Goal: Task Accomplishment & Management: Use online tool/utility

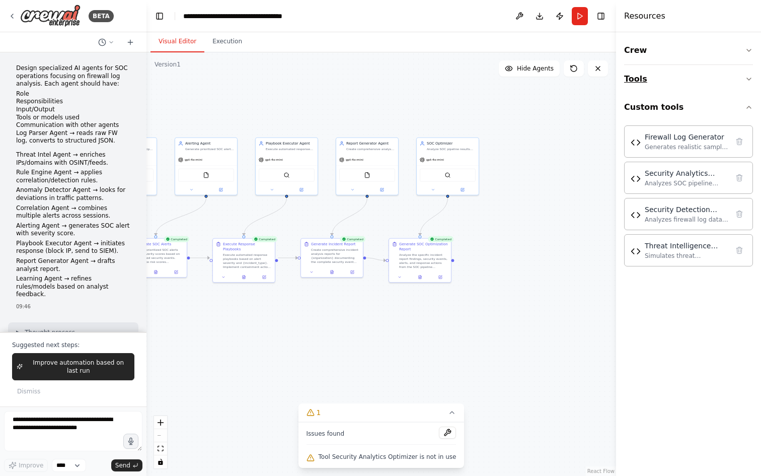
scroll to position [16842, 0]
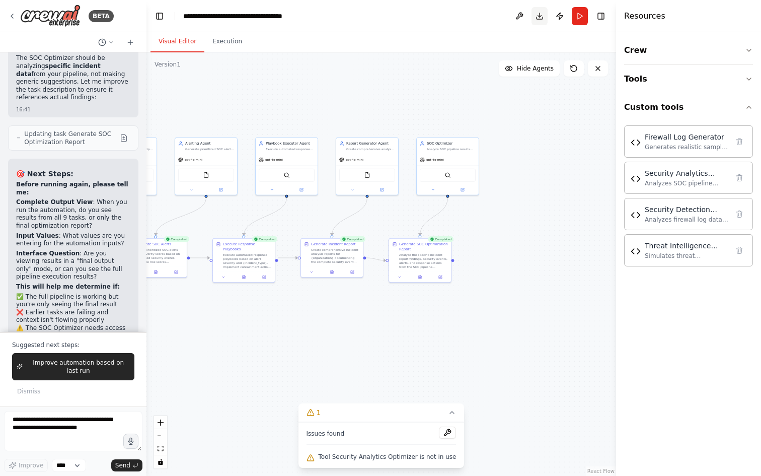
click at [537, 18] on button "Download" at bounding box center [540, 16] width 16 height 18
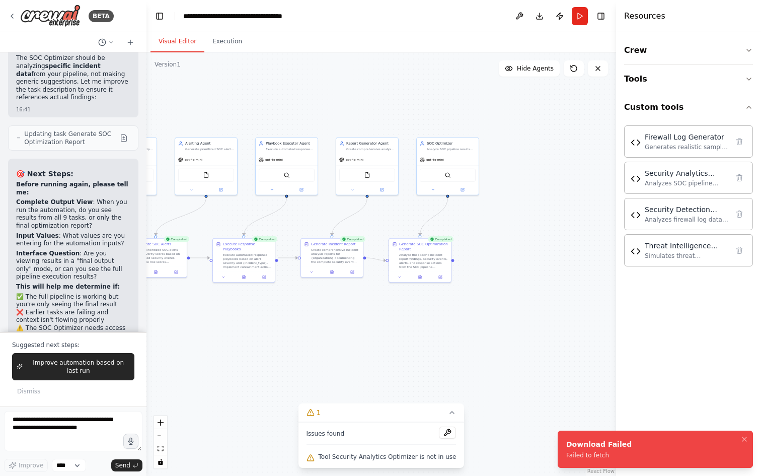
click at [599, 454] on div "Failed to fetch" at bounding box center [598, 455] width 65 height 8
click at [543, 24] on header "**********" at bounding box center [381, 16] width 470 height 32
click at [541, 21] on button "Download" at bounding box center [540, 16] width 16 height 18
click at [410, 248] on div "Generate SOC Optimization Report" at bounding box center [423, 246] width 49 height 10
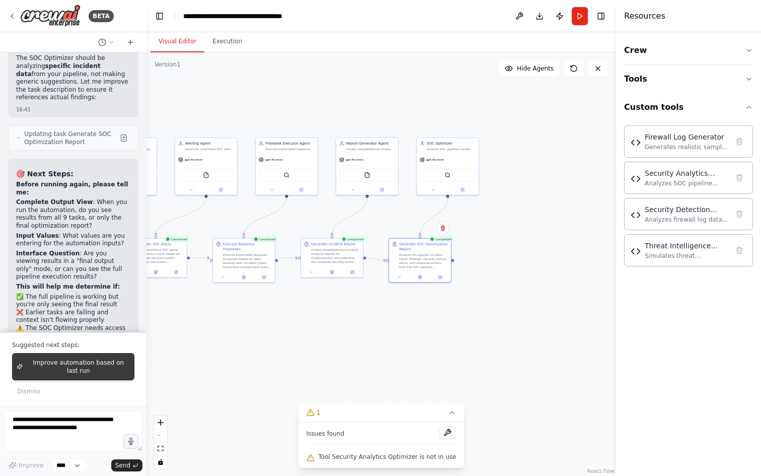
click at [72, 366] on span "Improve automation based on last run" at bounding box center [78, 366] width 103 height 16
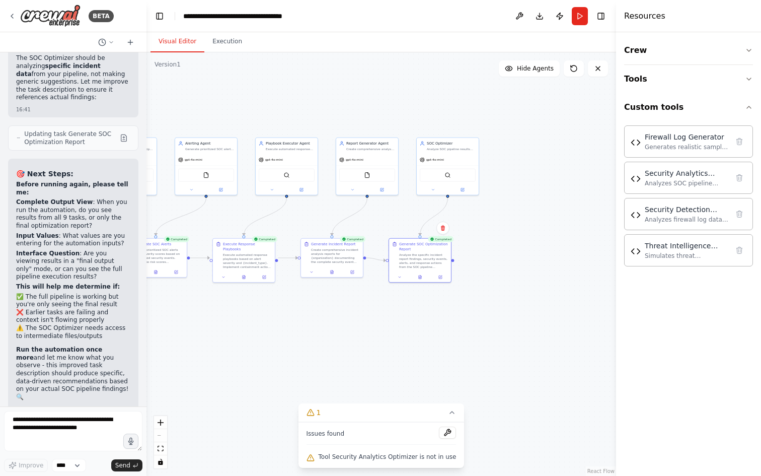
scroll to position [16768, 0]
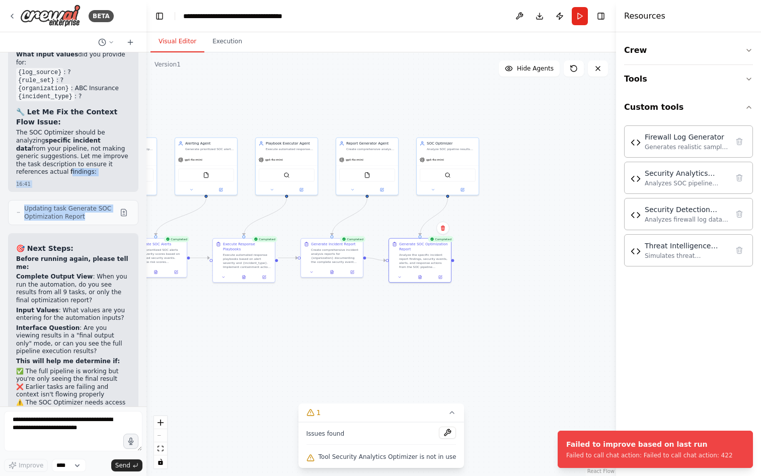
click at [70, 85] on div "Design specialized AI agents for SOC operations focusing on firewall log analys…" at bounding box center [73, 229] width 146 height 354
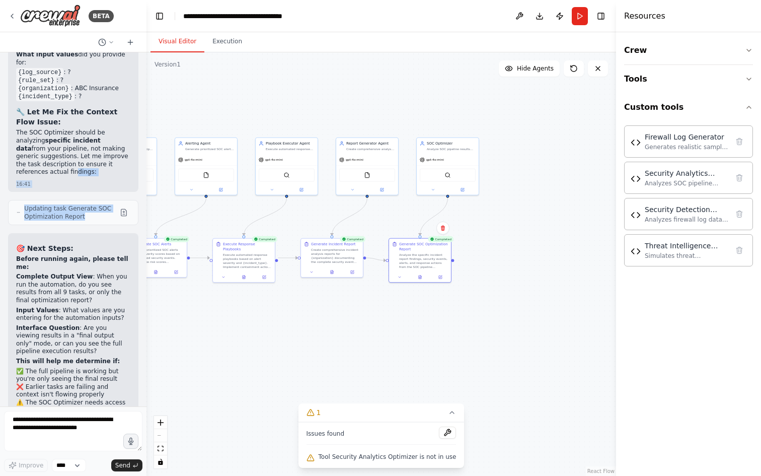
scroll to position [16250, 0]
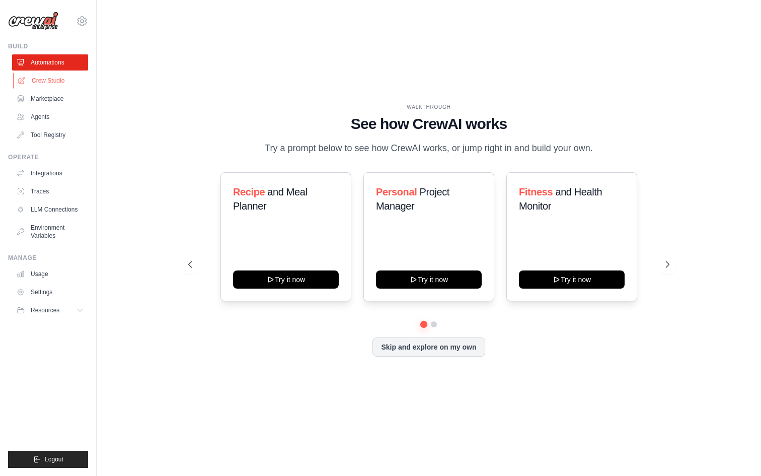
click at [52, 79] on link "Crew Studio" at bounding box center [51, 80] width 76 height 16
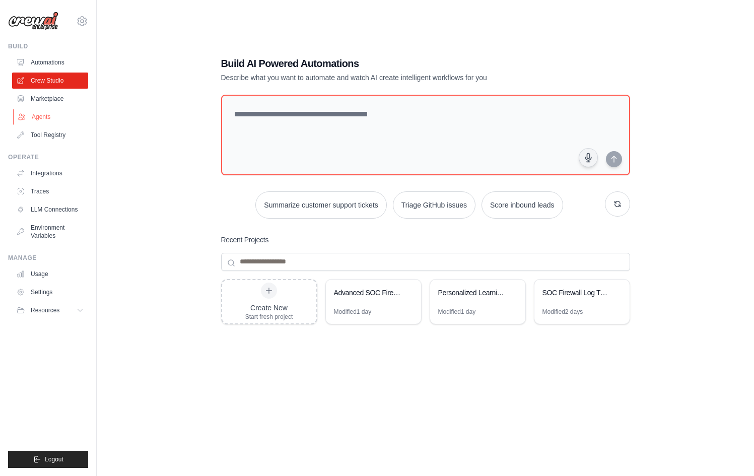
click at [46, 116] on link "Agents" at bounding box center [51, 117] width 76 height 16
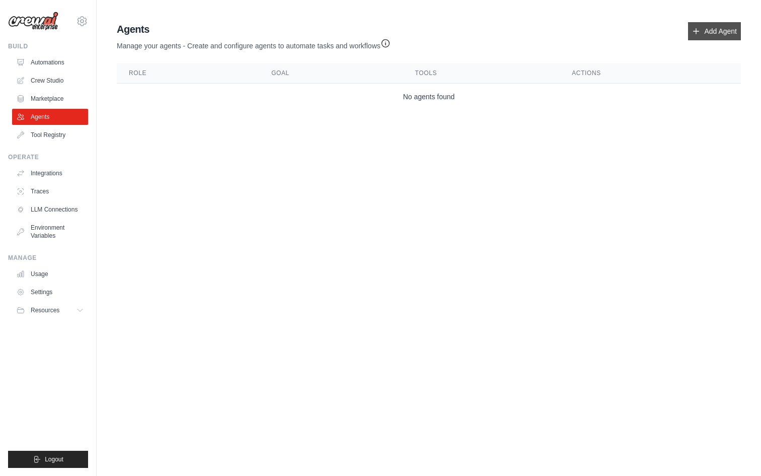
click at [713, 23] on link "Add Agent" at bounding box center [714, 31] width 53 height 18
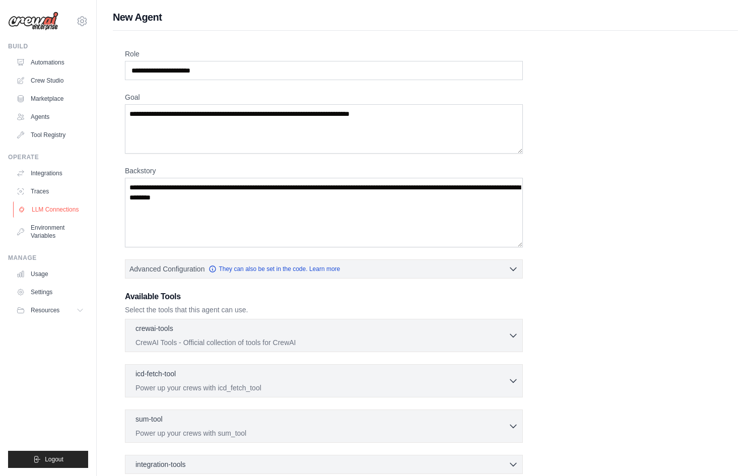
click at [46, 202] on link "LLM Connections" at bounding box center [51, 209] width 76 height 16
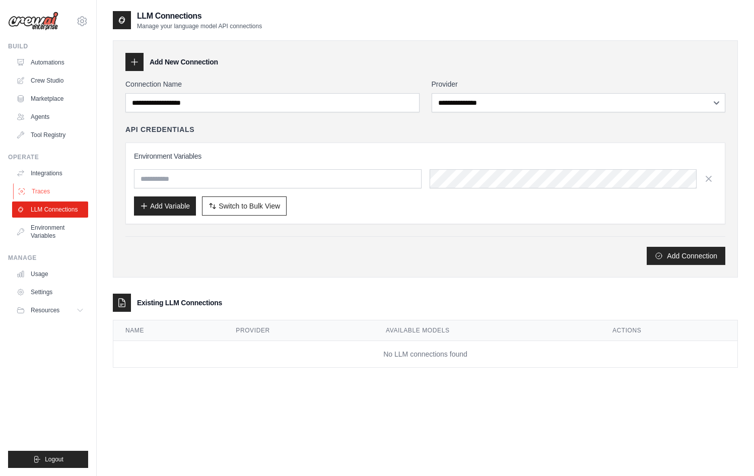
click at [46, 191] on link "Traces" at bounding box center [51, 191] width 76 height 16
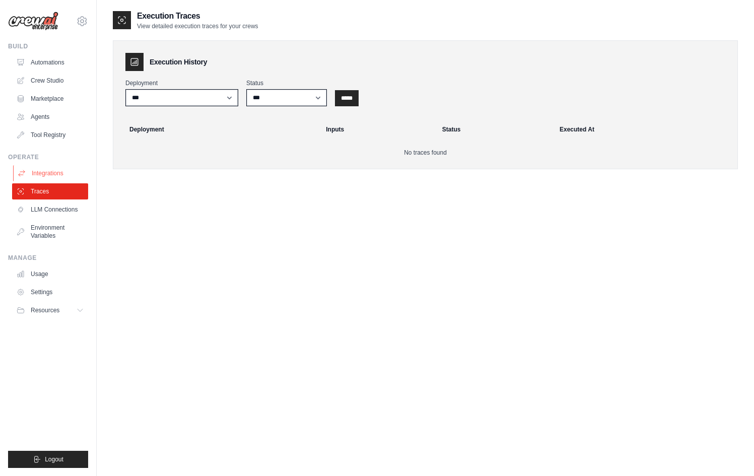
click at [44, 178] on link "Integrations" at bounding box center [51, 173] width 76 height 16
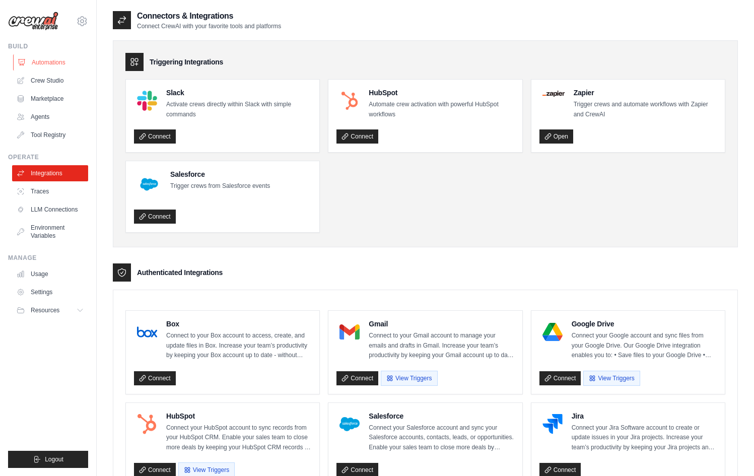
click at [51, 63] on link "Automations" at bounding box center [51, 62] width 76 height 16
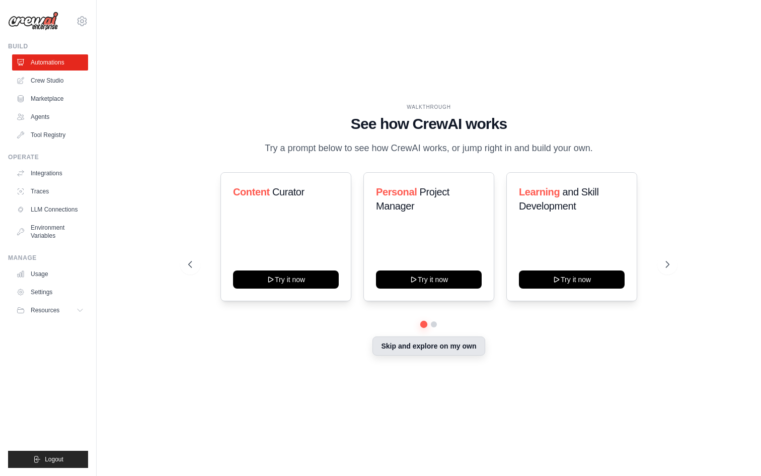
click at [427, 345] on button "Skip and explore on my own" at bounding box center [429, 345] width 112 height 19
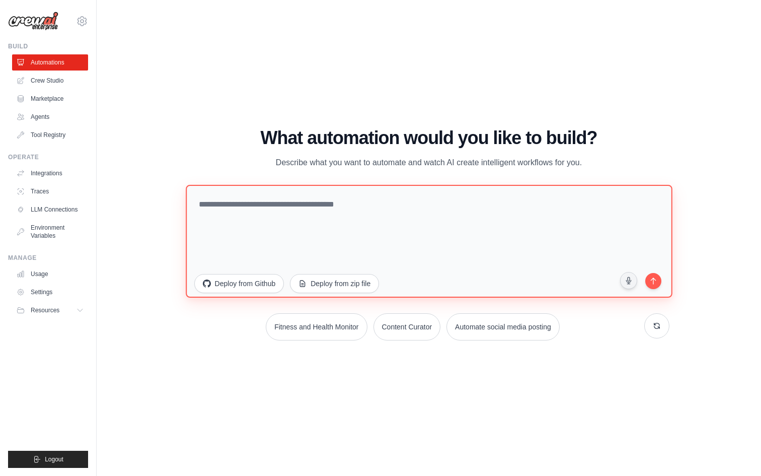
click at [340, 248] on textarea at bounding box center [429, 240] width 486 height 113
type textarea "*"
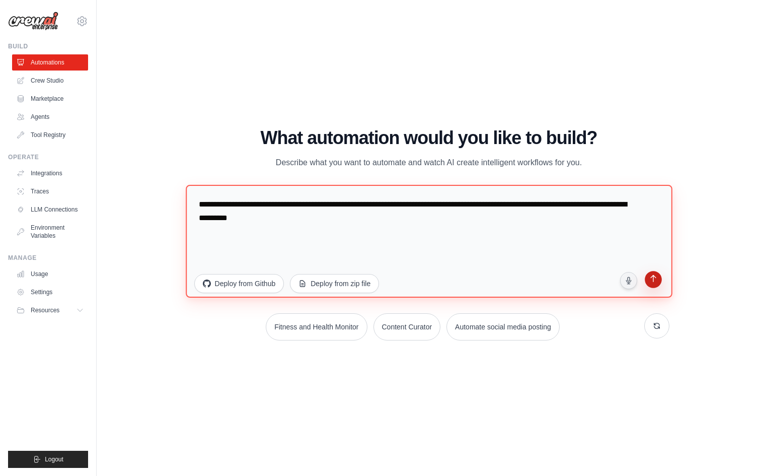
type textarea "**********"
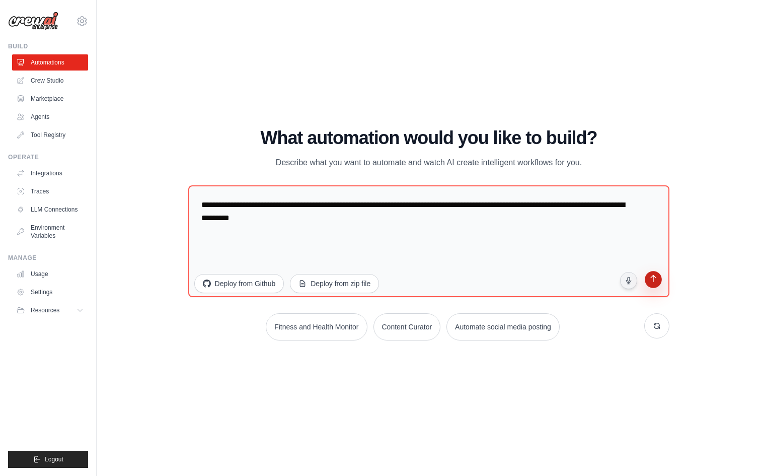
click at [658, 284] on icon "submit" at bounding box center [654, 280] width 10 height 10
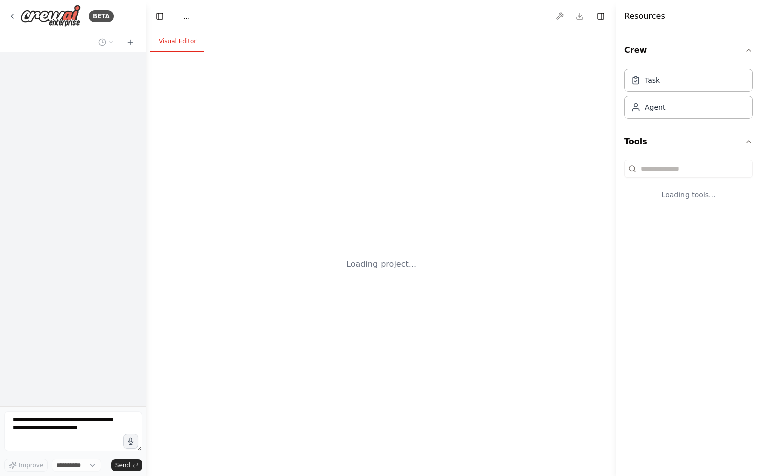
select select "****"
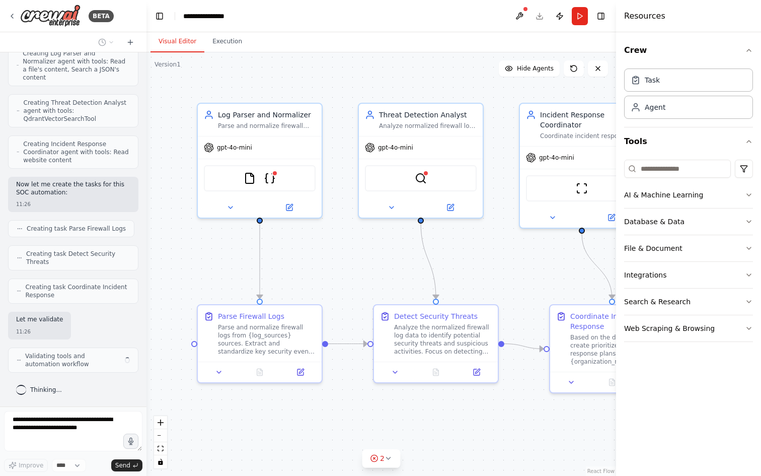
scroll to position [527, 0]
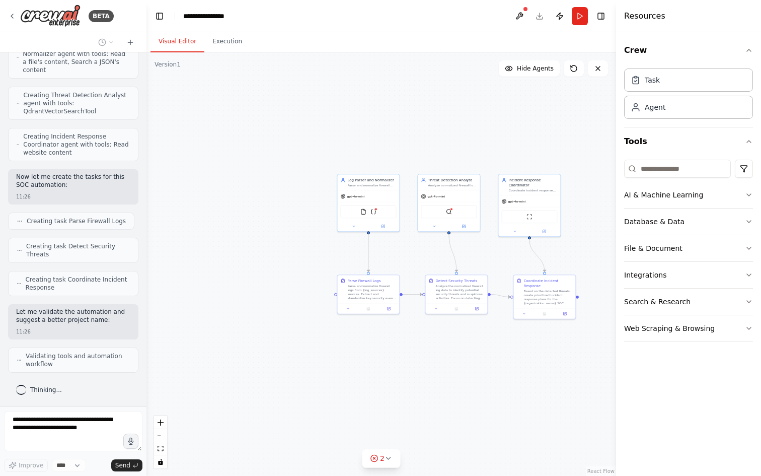
drag, startPoint x: 507, startPoint y: 251, endPoint x: 426, endPoint y: 240, distance: 81.9
click at [430, 240] on div ".deletable-edge-delete-btn { width: 20px; height: 20px; border: 0px solid #ffff…" at bounding box center [381, 263] width 470 height 423
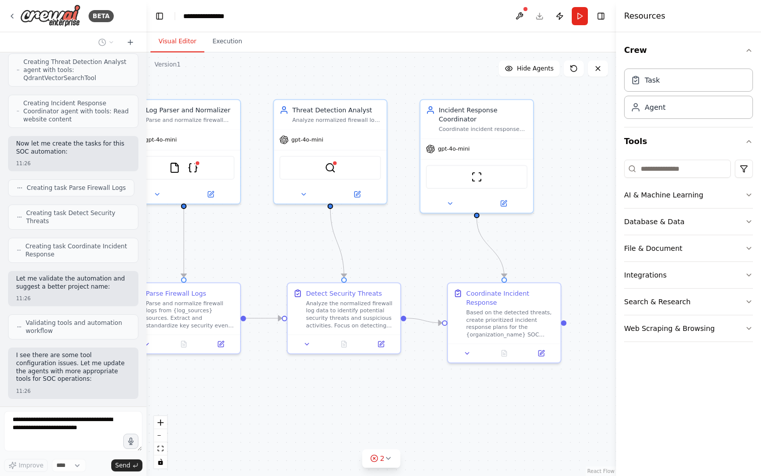
scroll to position [619, 0]
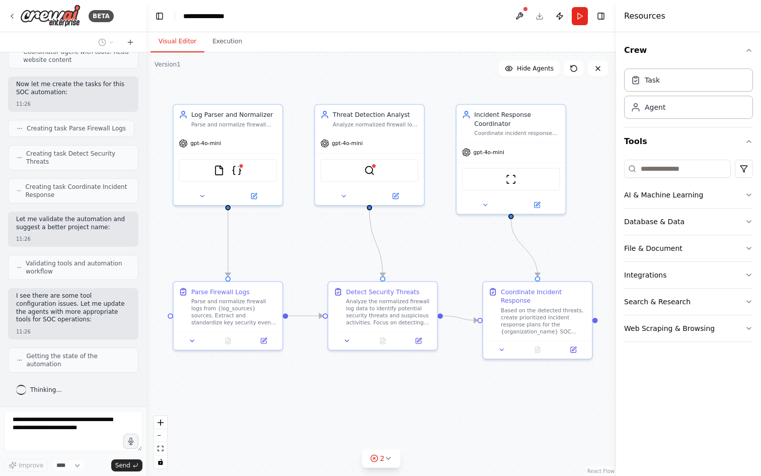
drag, startPoint x: 413, startPoint y: 249, endPoint x: 450, endPoint y: 249, distance: 36.2
click at [450, 249] on div ".deletable-edge-delete-btn { width: 20px; height: 20px; border: 0px solid #ffff…" at bounding box center [381, 263] width 470 height 423
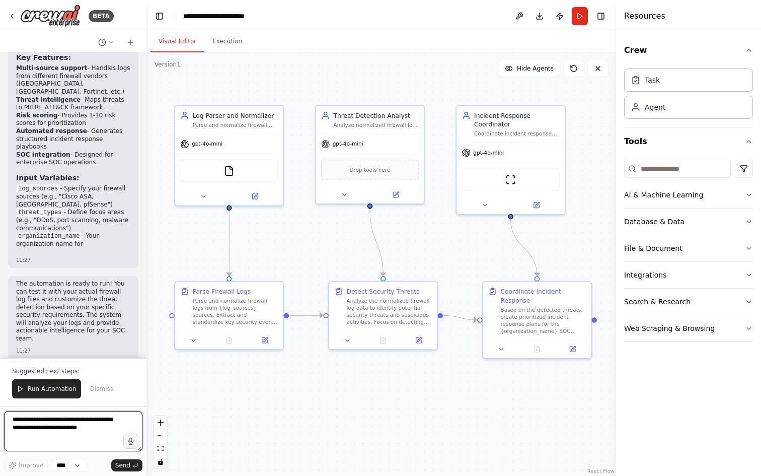
scroll to position [1546, 0]
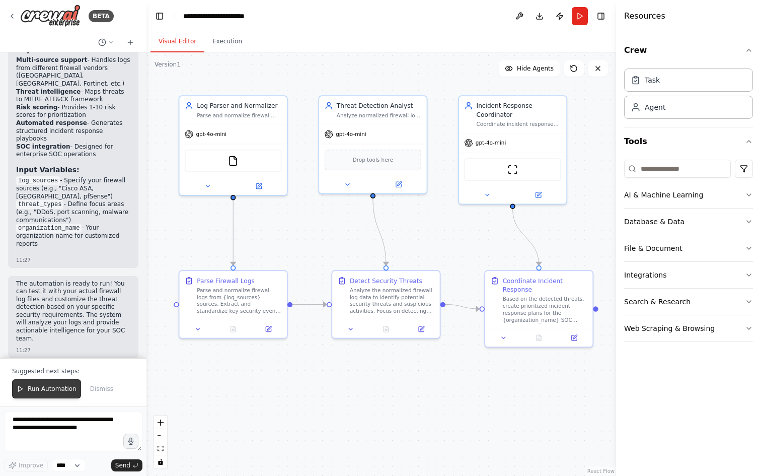
click at [76, 386] on button "Run Automation" at bounding box center [46, 388] width 69 height 19
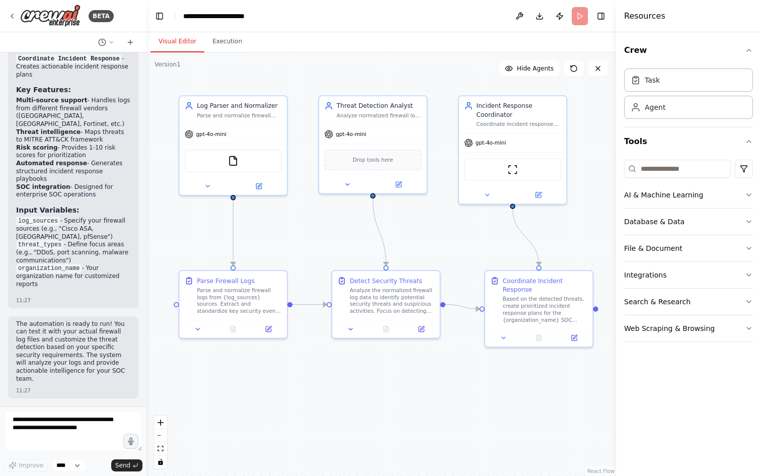
scroll to position [1498, 0]
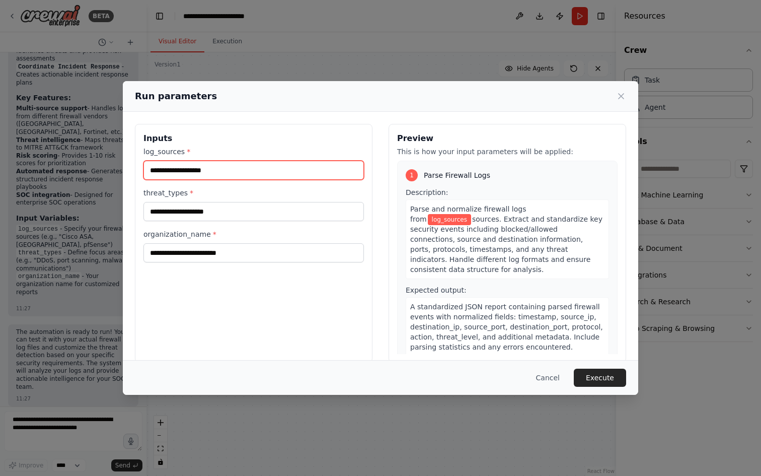
click at [226, 165] on input "log_sources *" at bounding box center [253, 170] width 220 height 19
type input "********"
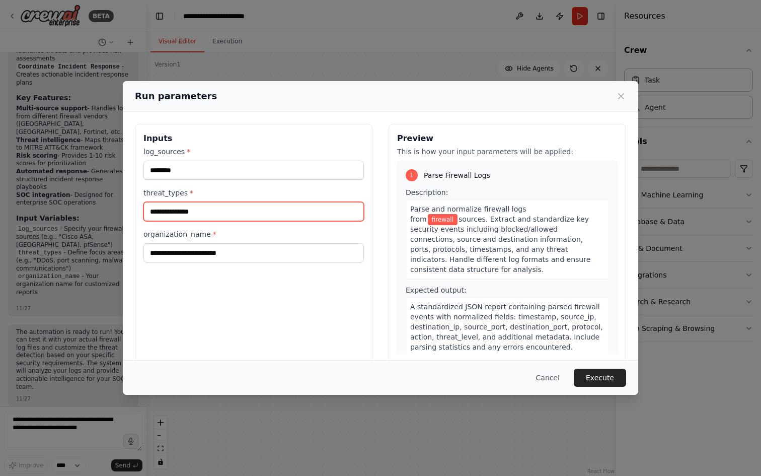
type input "**********"
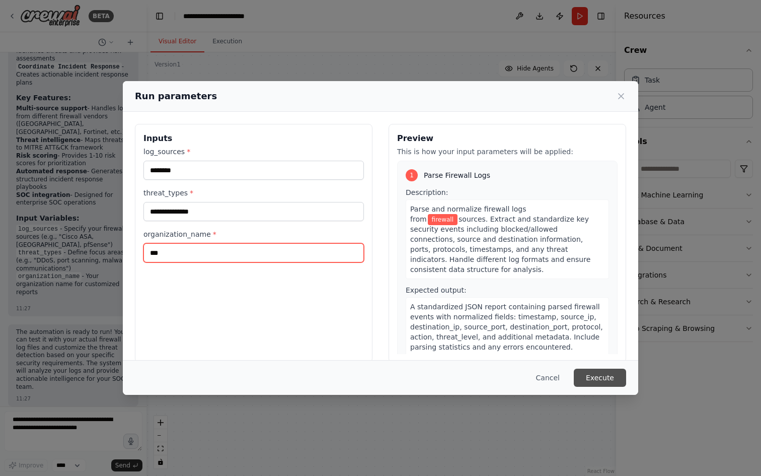
type input "***"
click at [617, 377] on button "Execute" at bounding box center [600, 377] width 52 height 18
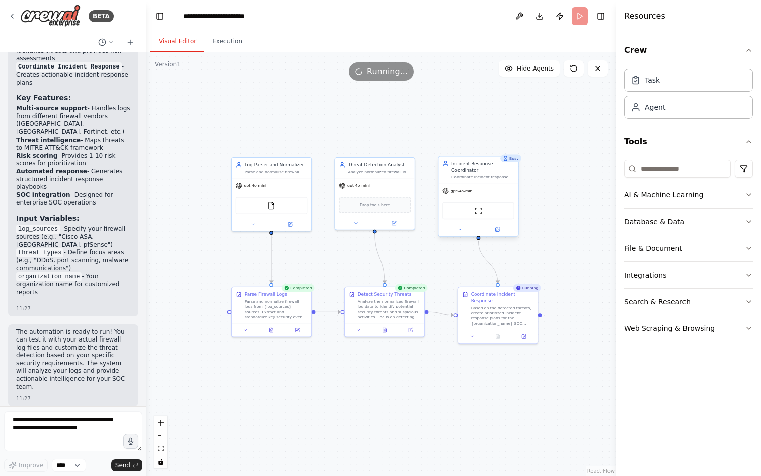
click at [483, 178] on div "Coordinate incident response activities based on detected threats, prioritize i…" at bounding box center [483, 176] width 63 height 5
click at [508, 313] on div "Based on the detected threats, create prioritized incident response plans for t…" at bounding box center [502, 314] width 63 height 21
click at [522, 335] on icon at bounding box center [524, 335] width 4 height 4
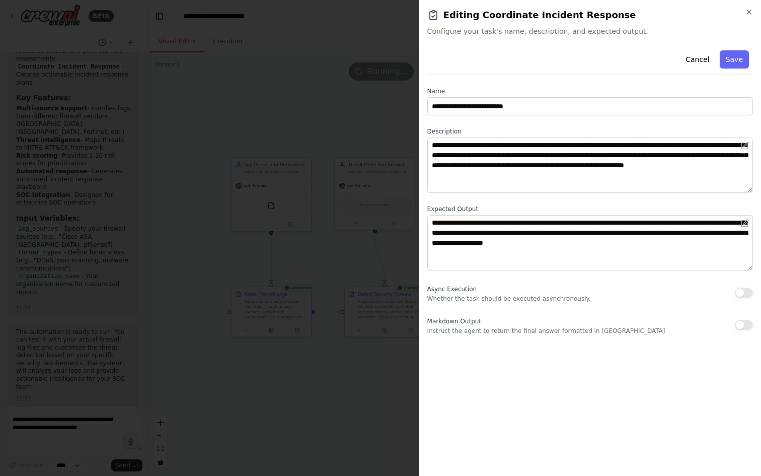
click at [753, 13] on div "**********" at bounding box center [590, 238] width 342 height 476
click at [750, 13] on icon "button" at bounding box center [749, 12] width 4 height 4
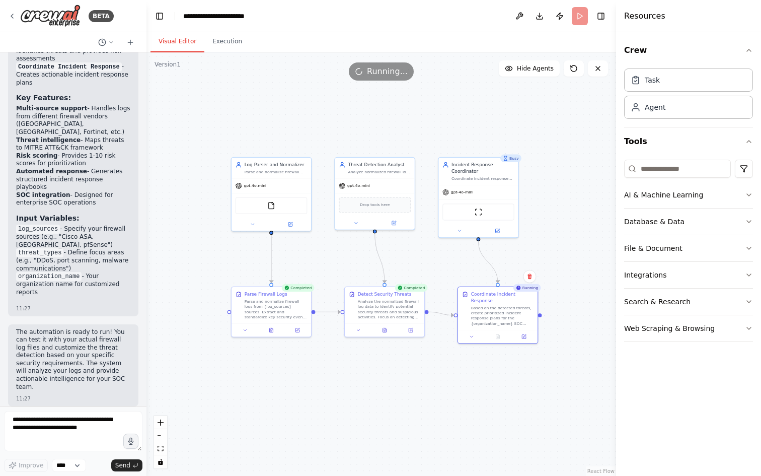
click at [473, 396] on div ".deletable-edge-delete-btn { width: 20px; height: 20px; border: 0px solid #ffff…" at bounding box center [381, 263] width 470 height 423
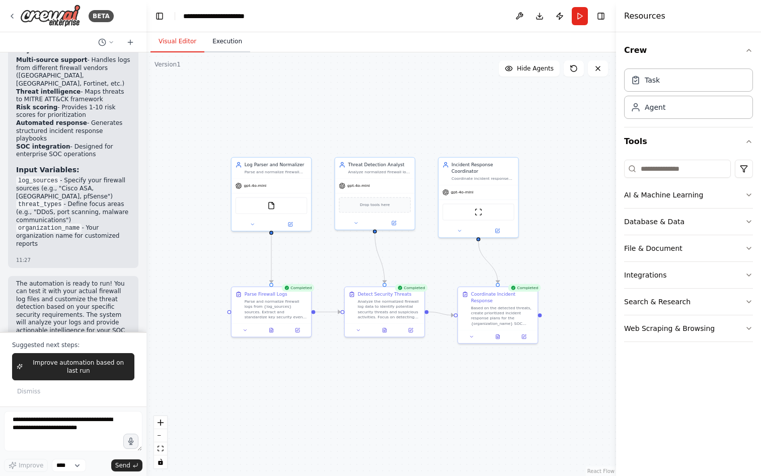
click at [227, 47] on button "Execution" at bounding box center [227, 41] width 46 height 21
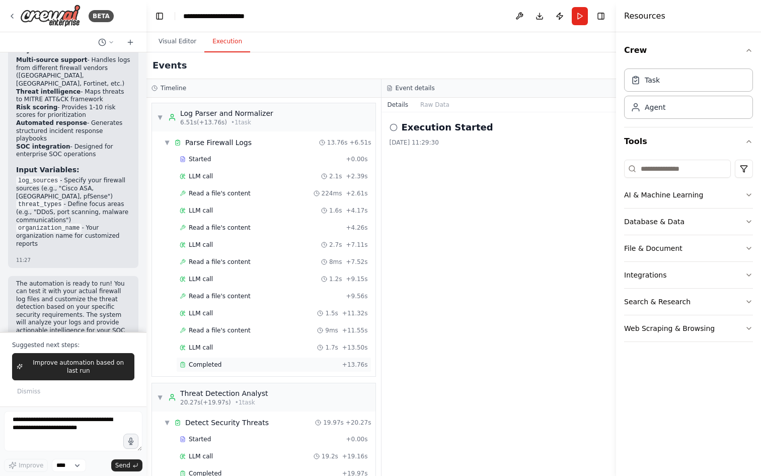
click at [220, 361] on div "Completed" at bounding box center [259, 364] width 159 height 8
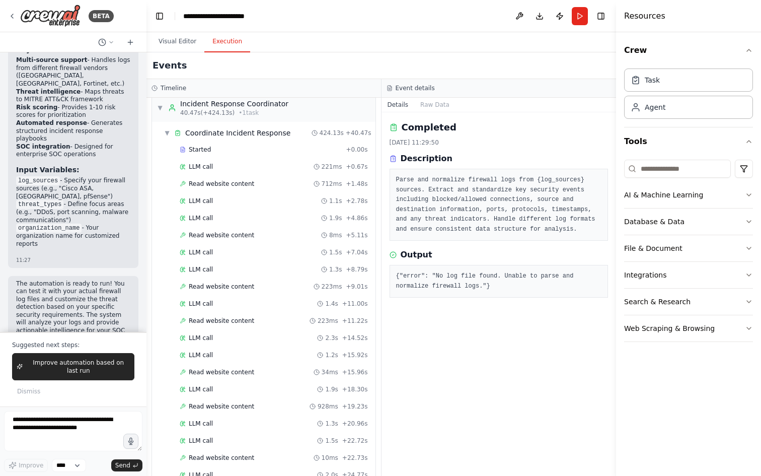
scroll to position [0, 0]
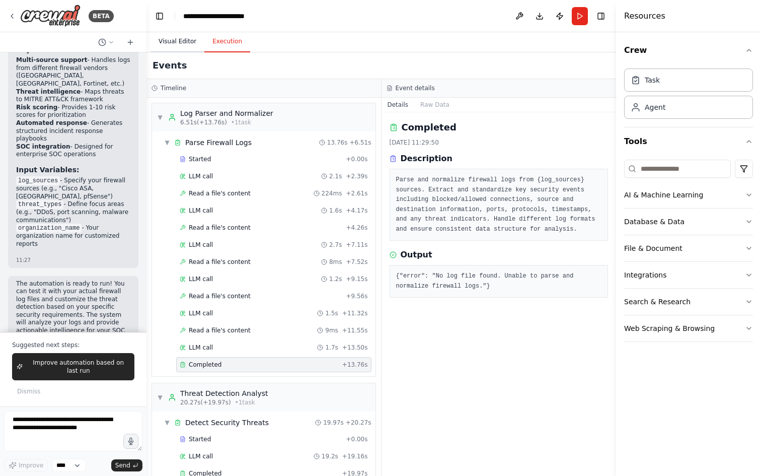
click at [171, 45] on button "Visual Editor" at bounding box center [178, 41] width 54 height 21
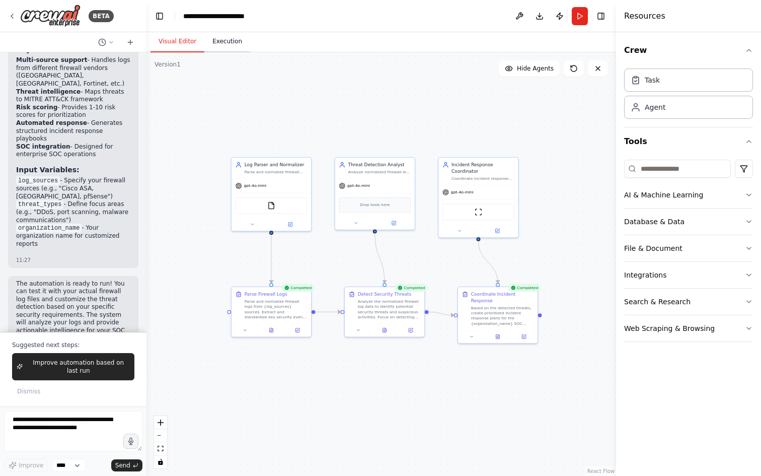
click at [226, 43] on button "Execution" at bounding box center [227, 41] width 46 height 21
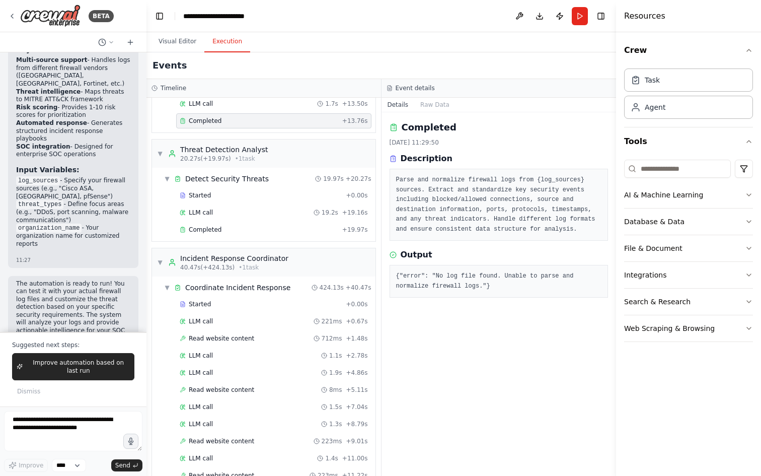
scroll to position [848, 0]
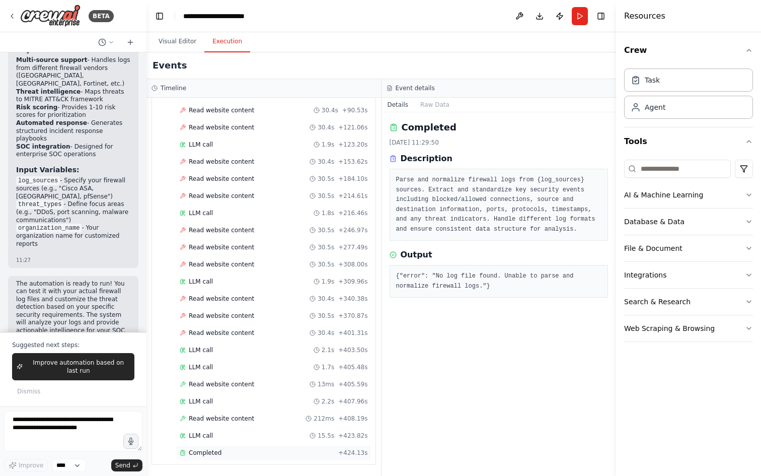
click at [233, 456] on div "Completed" at bounding box center [257, 453] width 155 height 8
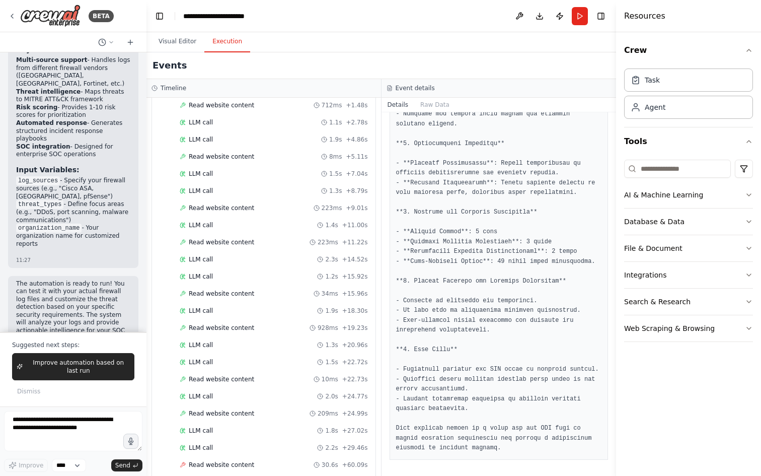
scroll to position [0, 0]
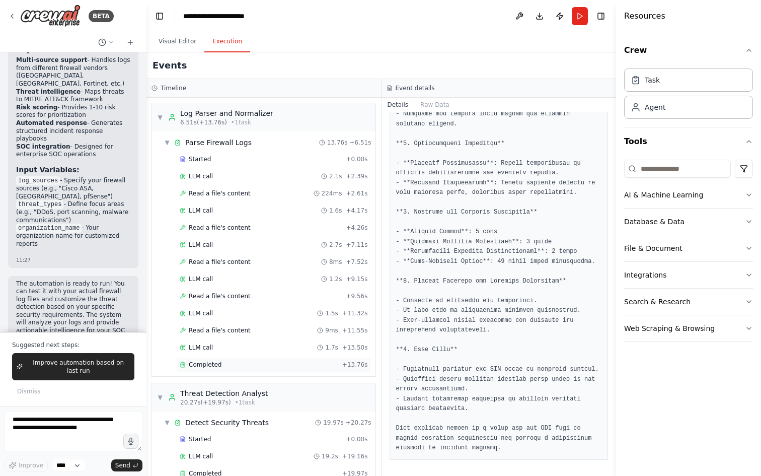
click at [194, 369] on div "Completed + 13.76s" at bounding box center [273, 364] width 195 height 15
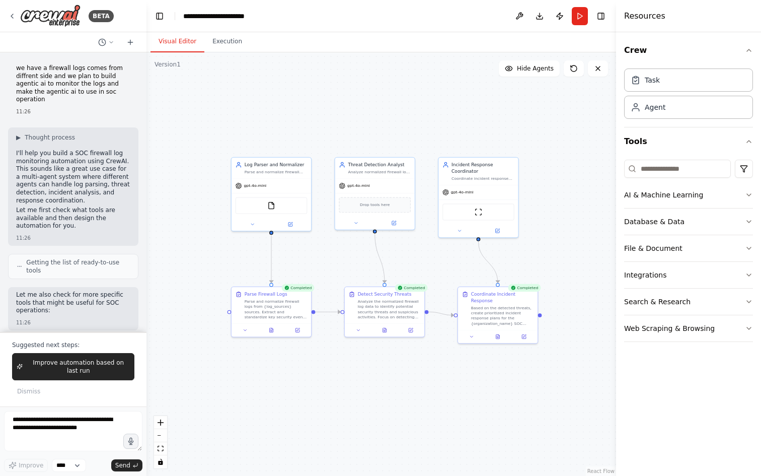
click at [165, 44] on button "Visual Editor" at bounding box center [178, 41] width 54 height 21
click at [67, 421] on textarea at bounding box center [73, 431] width 138 height 40
type textarea "**********"
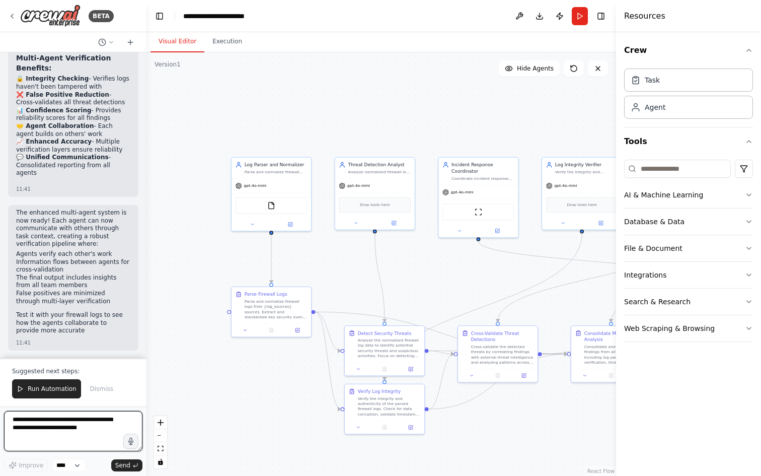
scroll to position [3147, 0]
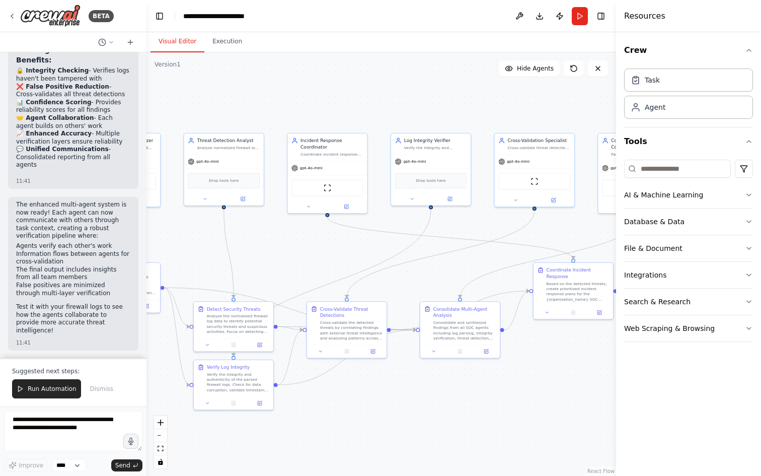
drag, startPoint x: 484, startPoint y: 275, endPoint x: 333, endPoint y: 251, distance: 152.9
click at [333, 251] on div ".deletable-edge-delete-btn { width: 20px; height: 20px; border: 0px solid #ffff…" at bounding box center [381, 263] width 470 height 423
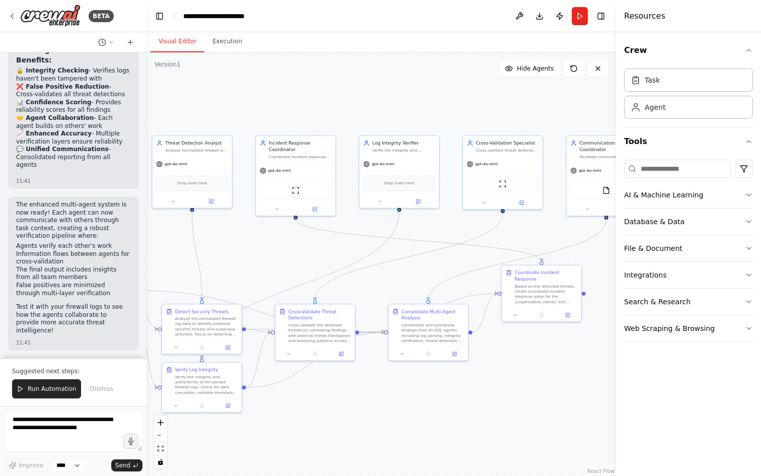
drag, startPoint x: 507, startPoint y: 271, endPoint x: 389, endPoint y: 273, distance: 118.3
click at [389, 273] on div ".deletable-edge-delete-btn { width: 20px; height: 20px; border: 0px solid #ffff…" at bounding box center [381, 263] width 470 height 423
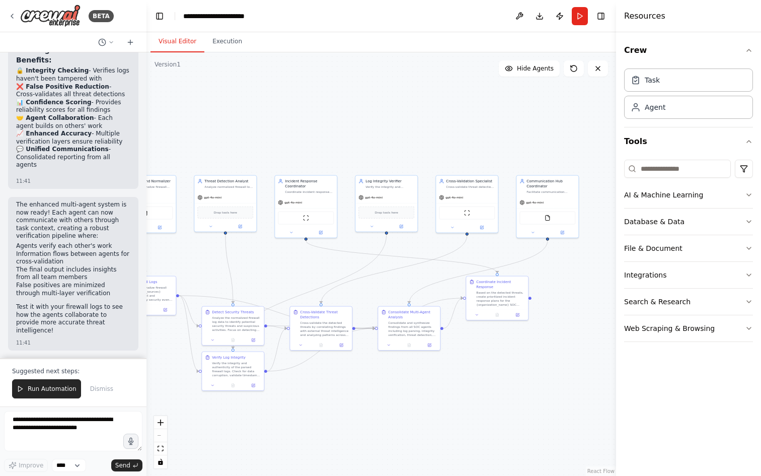
drag, startPoint x: 469, startPoint y: 387, endPoint x: 510, endPoint y: 378, distance: 41.7
click at [510, 378] on div ".deletable-edge-delete-btn { width: 20px; height: 20px; border: 0px solid #ffff…" at bounding box center [381, 263] width 470 height 423
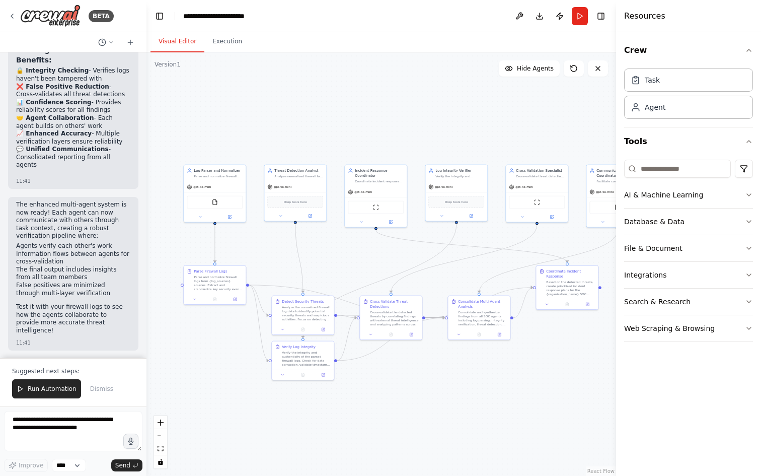
drag, startPoint x: 460, startPoint y: 393, endPoint x: 486, endPoint y: 386, distance: 27.6
click at [485, 387] on div ".deletable-edge-delete-btn { width: 20px; height: 20px; border: 0px solid #ffff…" at bounding box center [381, 263] width 470 height 423
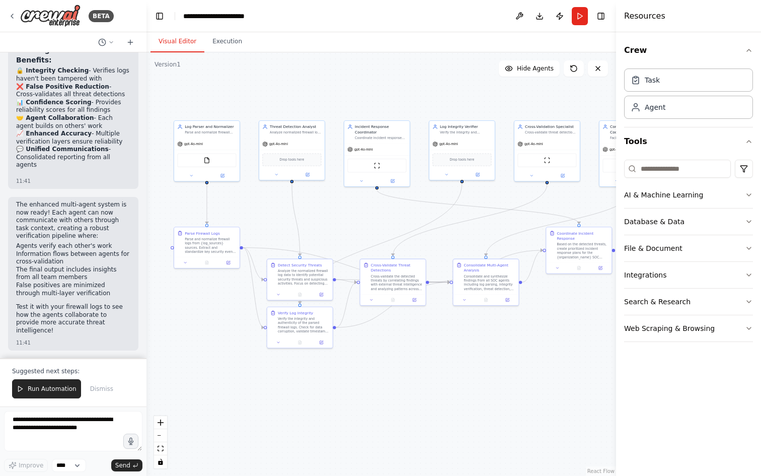
drag, startPoint x: 463, startPoint y: 366, endPoint x: 461, endPoint y: 336, distance: 30.2
click at [461, 336] on div ".deletable-edge-delete-btn { width: 20px; height: 20px; border: 0px solid #ffff…" at bounding box center [381, 263] width 470 height 423
click at [62, 420] on textarea at bounding box center [73, 431] width 138 height 40
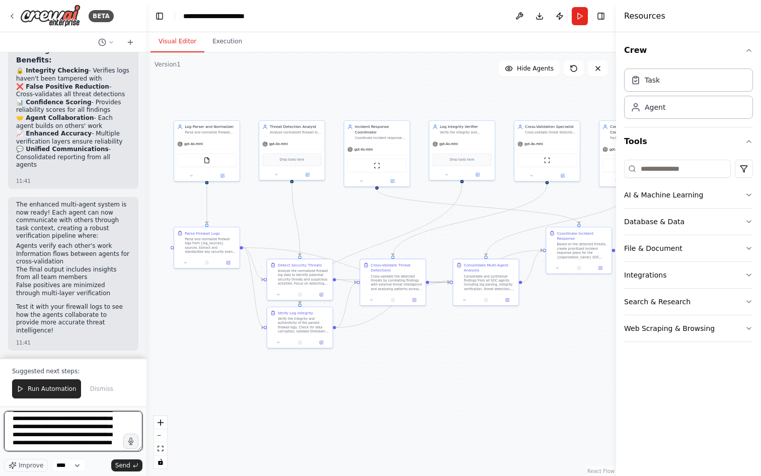
scroll to position [45, 0]
type textarea "**********"
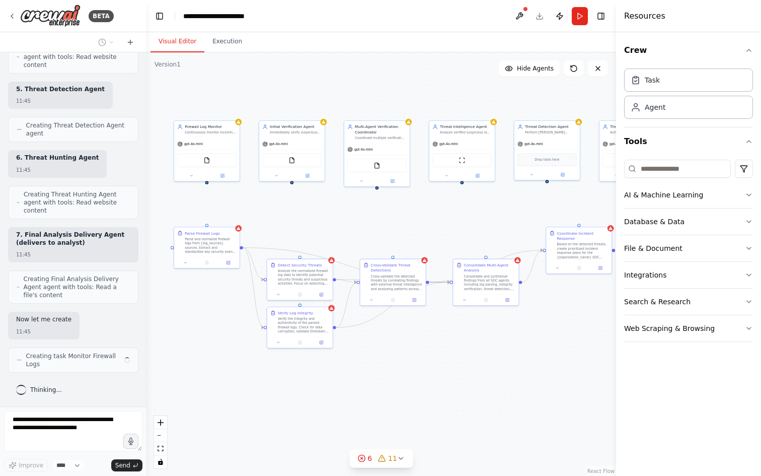
scroll to position [4314, 0]
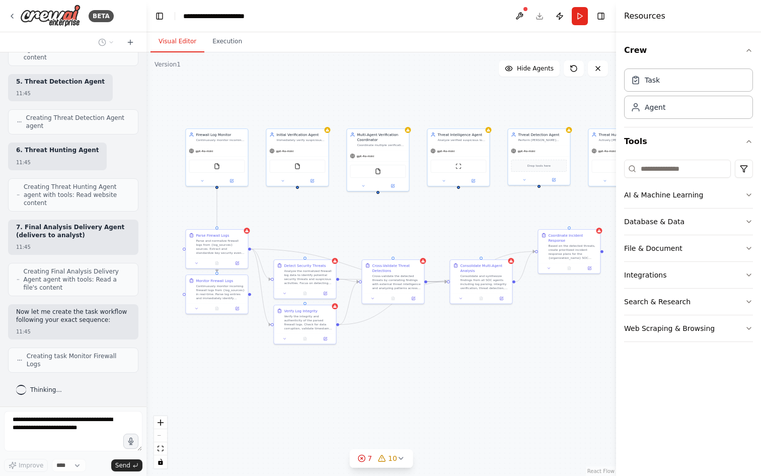
drag, startPoint x: 512, startPoint y: 208, endPoint x: 411, endPoint y: 214, distance: 101.4
click at [411, 214] on div ".deletable-edge-delete-btn { width: 20px; height: 20px; border: 0px solid #ffff…" at bounding box center [381, 263] width 470 height 423
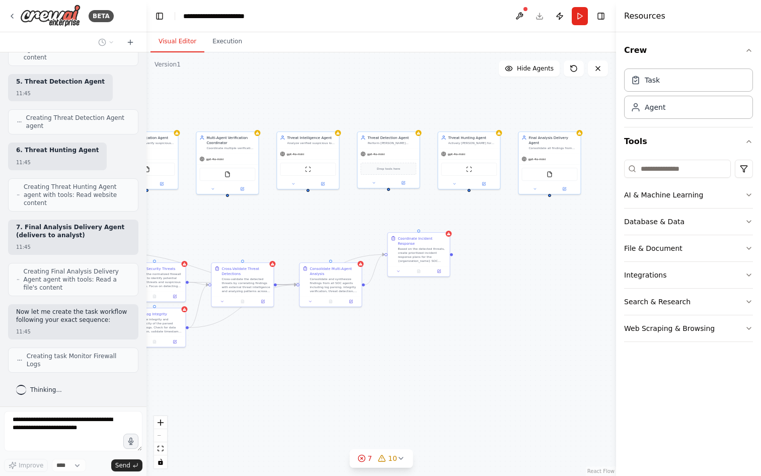
drag, startPoint x: 521, startPoint y: 215, endPoint x: 455, endPoint y: 215, distance: 65.4
click at [455, 215] on div ".deletable-edge-delete-btn { width: 20px; height: 20px; border: 0px solid #ffff…" at bounding box center [381, 263] width 470 height 423
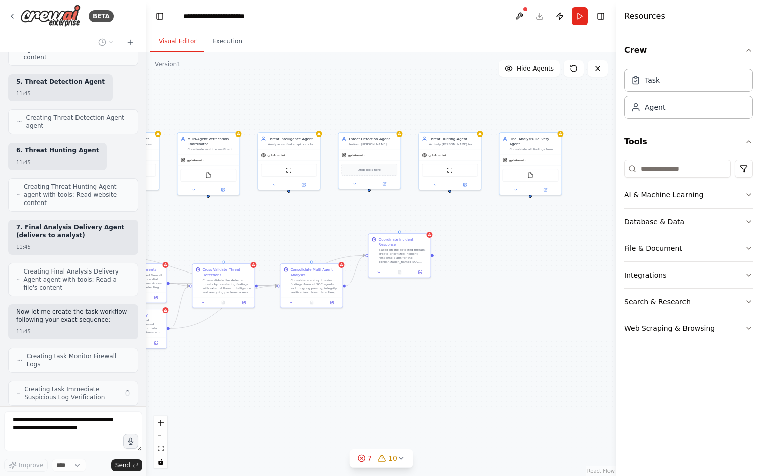
scroll to position [4347, 0]
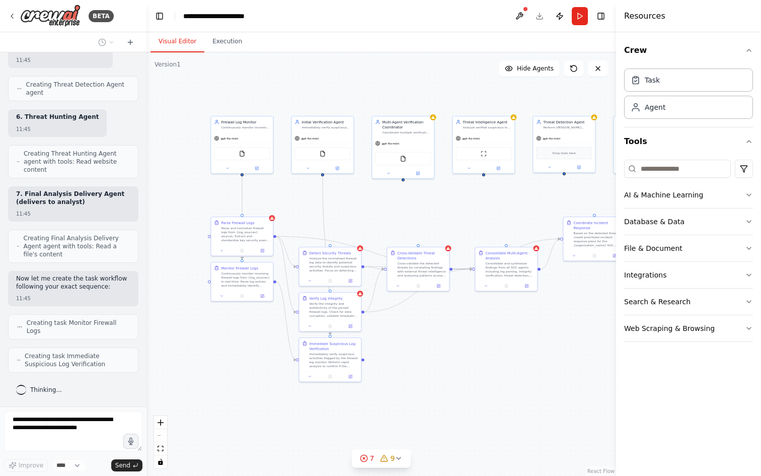
drag, startPoint x: 430, startPoint y: 364, endPoint x: 638, endPoint y: 346, distance: 208.7
click at [638, 346] on div "BETA we have a firewall logs comes from diffrent side and we plan to build agen…" at bounding box center [380, 238] width 761 height 476
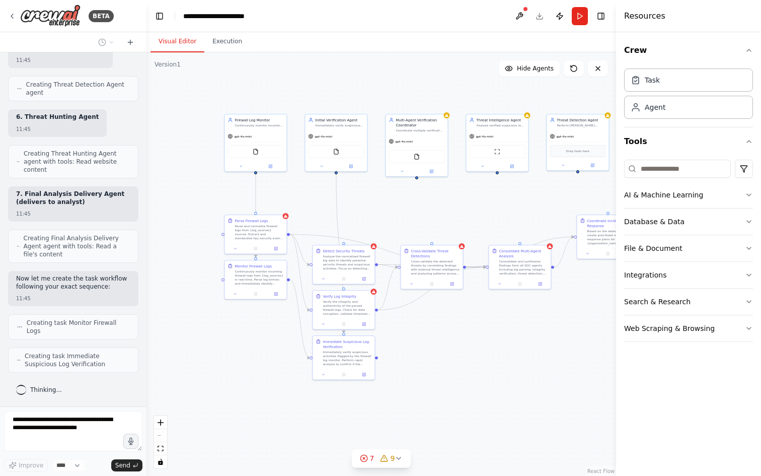
scroll to position [4380, 0]
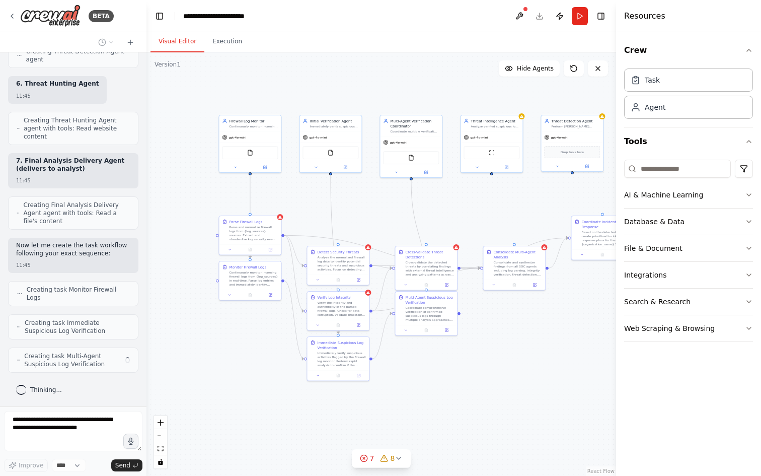
drag, startPoint x: 548, startPoint y: 337, endPoint x: 514, endPoint y: 338, distance: 33.7
click at [515, 338] on div ".deletable-edge-delete-btn { width: 20px; height: 20px; border: 0px solid #ffff…" at bounding box center [381, 263] width 470 height 423
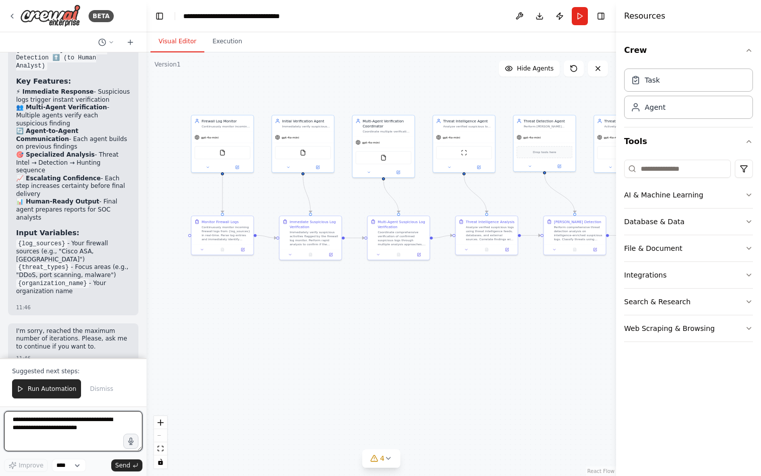
scroll to position [5479, 0]
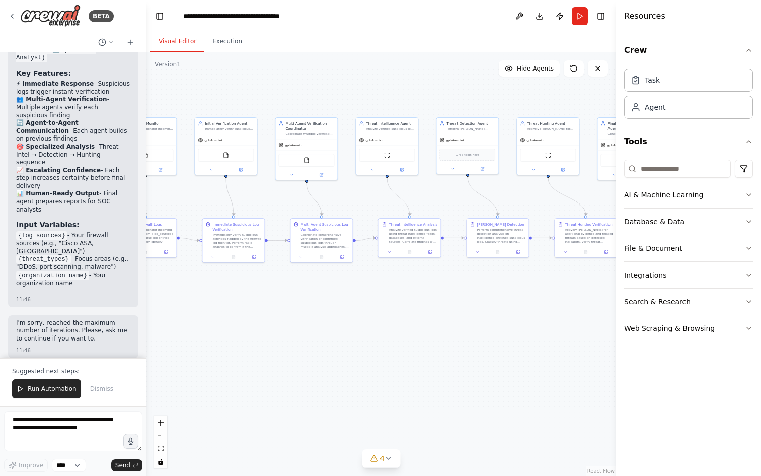
drag, startPoint x: 439, startPoint y: 303, endPoint x: 357, endPoint y: 296, distance: 81.8
click at [335, 302] on div ".deletable-edge-delete-btn { width: 20px; height: 20px; border: 0px solid #ffff…" at bounding box center [381, 263] width 470 height 423
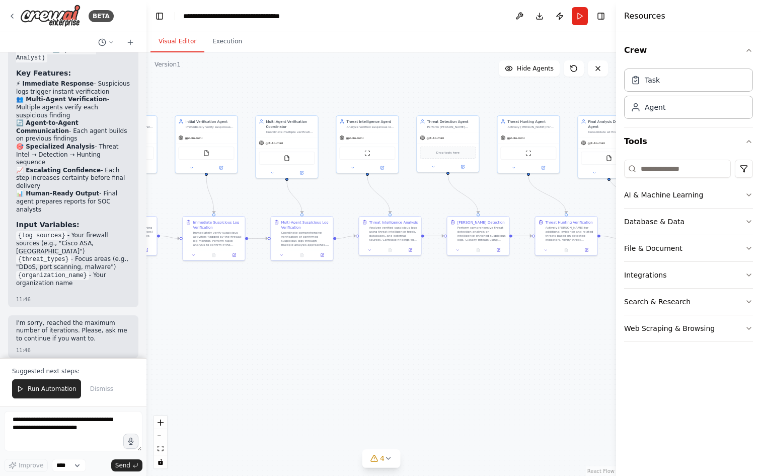
drag, startPoint x: 482, startPoint y: 310, endPoint x: 400, endPoint y: 304, distance: 81.8
click at [425, 307] on div ".deletable-edge-delete-btn { width: 20px; height: 20px; border: 0px solid #ffff…" at bounding box center [381, 263] width 470 height 423
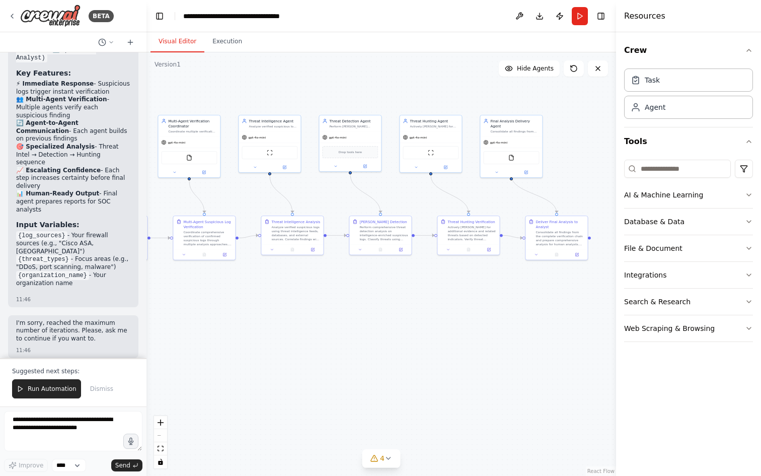
drag, startPoint x: 423, startPoint y: 299, endPoint x: 367, endPoint y: 298, distance: 55.9
click at [379, 300] on div ".deletable-edge-delete-btn { width: 20px; height: 20px; border: 0px solid #ffff…" at bounding box center [381, 263] width 470 height 423
drag, startPoint x: 448, startPoint y: 297, endPoint x: 394, endPoint y: 295, distance: 53.9
click at [402, 296] on div ".deletable-edge-delete-btn { width: 20px; height: 20px; border: 0px solid #ffff…" at bounding box center [381, 263] width 470 height 423
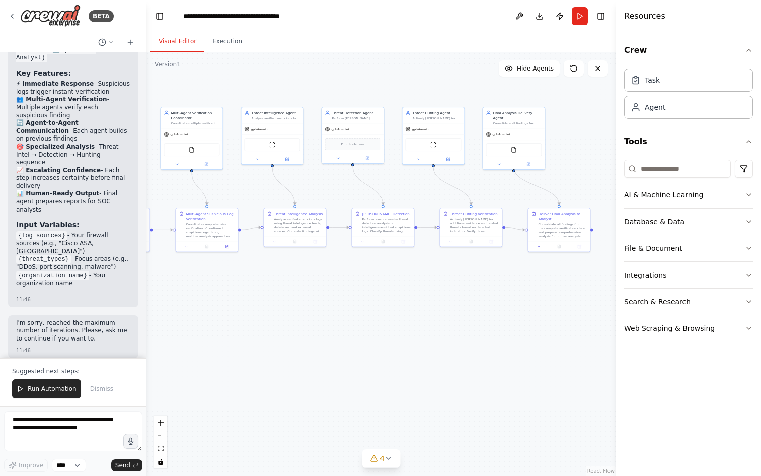
drag, startPoint x: 297, startPoint y: 295, endPoint x: 435, endPoint y: 286, distance: 138.7
click at [429, 286] on div ".deletable-edge-delete-btn { width: 20px; height: 20px; border: 0px solid #ffff…" at bounding box center [381, 263] width 470 height 423
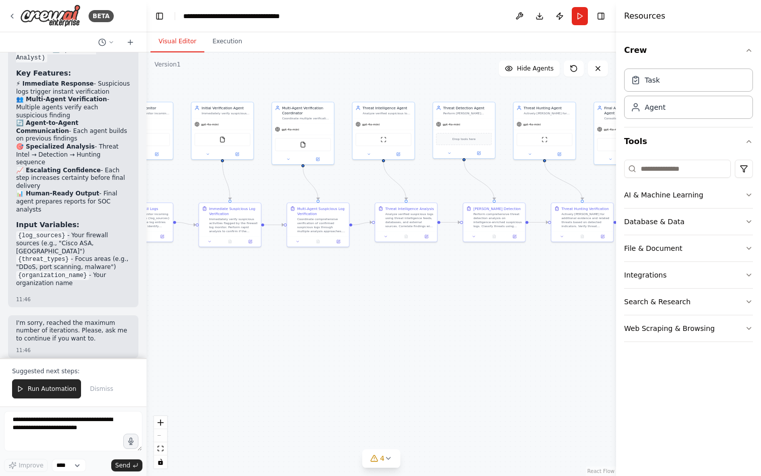
drag, startPoint x: 398, startPoint y: 292, endPoint x: 369, endPoint y: 316, distance: 37.5
click at [443, 292] on div ".deletable-edge-delete-btn { width: 20px; height: 20px; border: 0px solid #ffff…" at bounding box center [381, 263] width 470 height 423
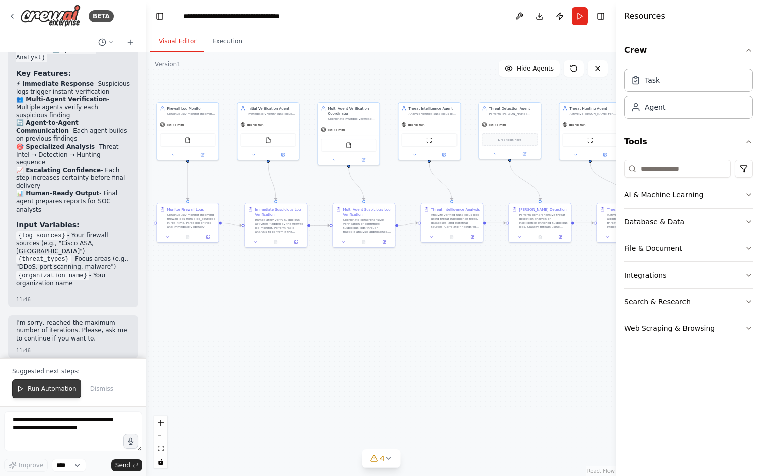
click at [62, 386] on span "Run Automation" at bounding box center [52, 389] width 49 height 8
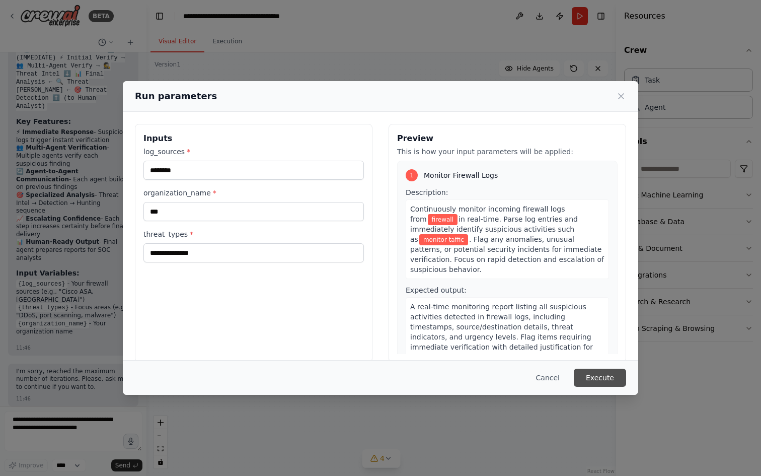
click at [598, 372] on button "Execute" at bounding box center [600, 377] width 52 height 18
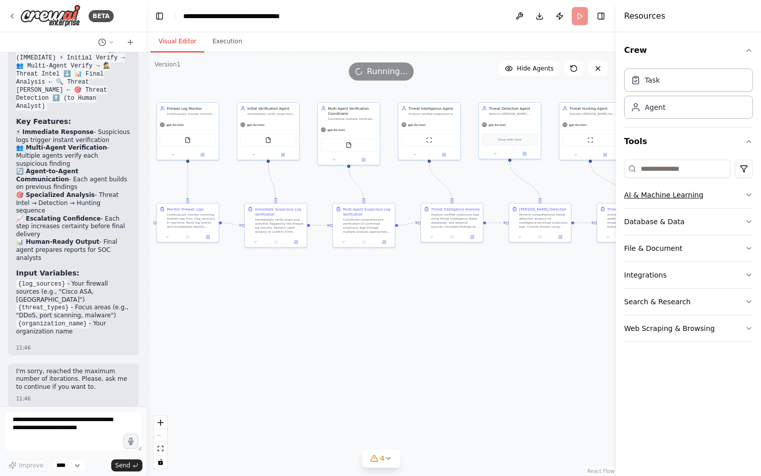
click at [692, 194] on div "AI & Machine Learning" at bounding box center [663, 195] width 79 height 10
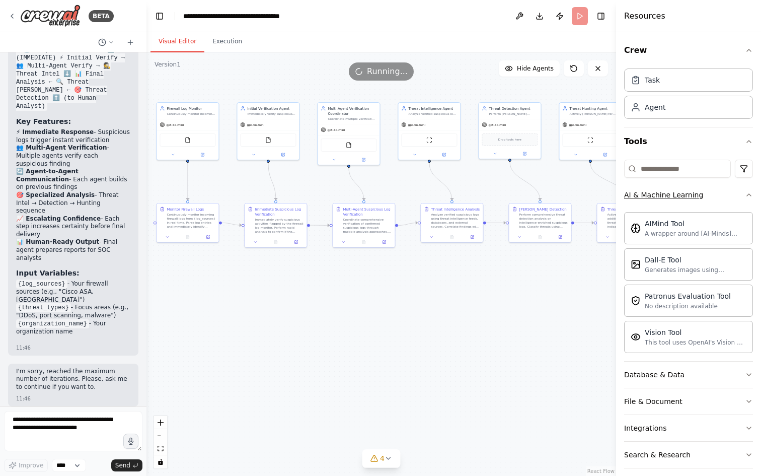
click at [705, 192] on button "AI & Machine Learning" at bounding box center [688, 195] width 129 height 26
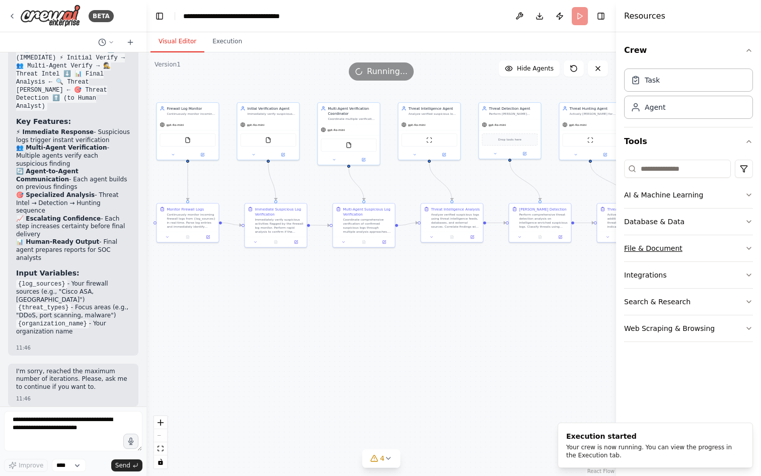
click at [707, 252] on button "File & Document" at bounding box center [688, 248] width 129 height 26
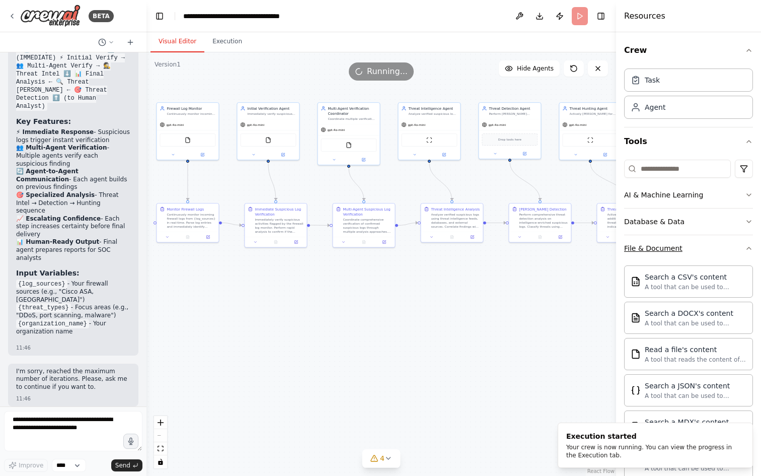
click at [707, 252] on button "File & Document" at bounding box center [688, 248] width 129 height 26
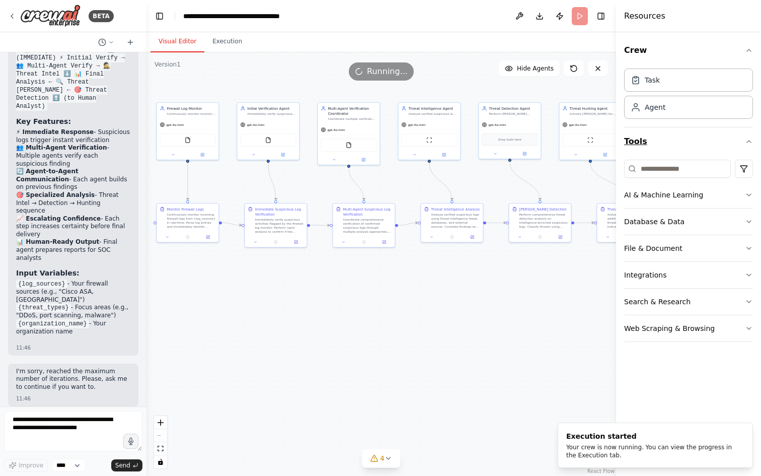
click at [746, 141] on icon "button" at bounding box center [749, 141] width 8 height 8
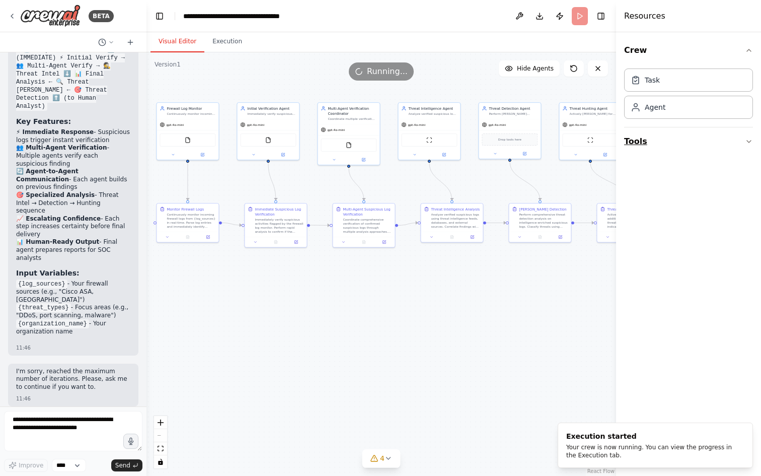
click at [746, 141] on icon "button" at bounding box center [749, 141] width 8 height 8
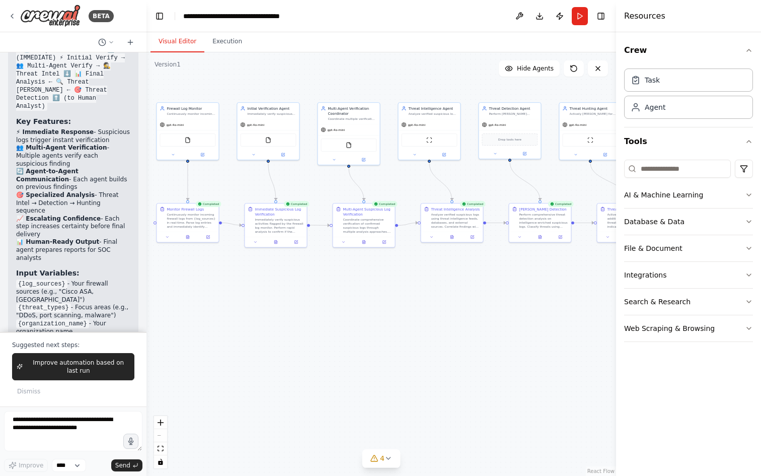
scroll to position [5479, 0]
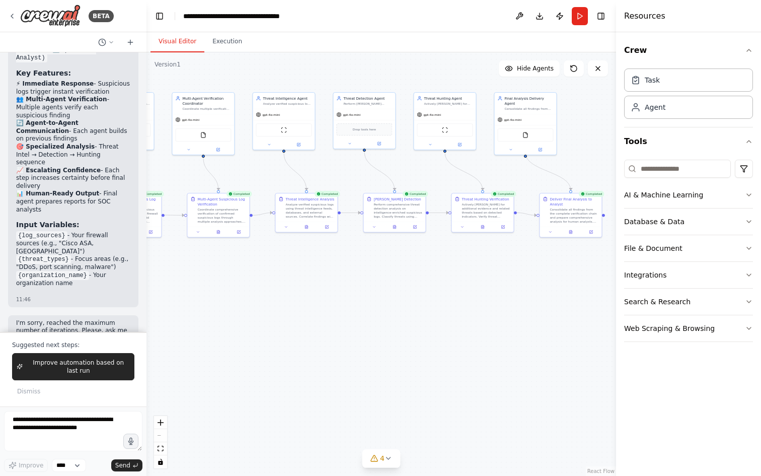
drag, startPoint x: 446, startPoint y: 294, endPoint x: 291, endPoint y: 280, distance: 155.2
click at [291, 280] on div ".deletable-edge-delete-btn { width: 20px; height: 20px; border: 0px solid #ffff…" at bounding box center [381, 263] width 470 height 423
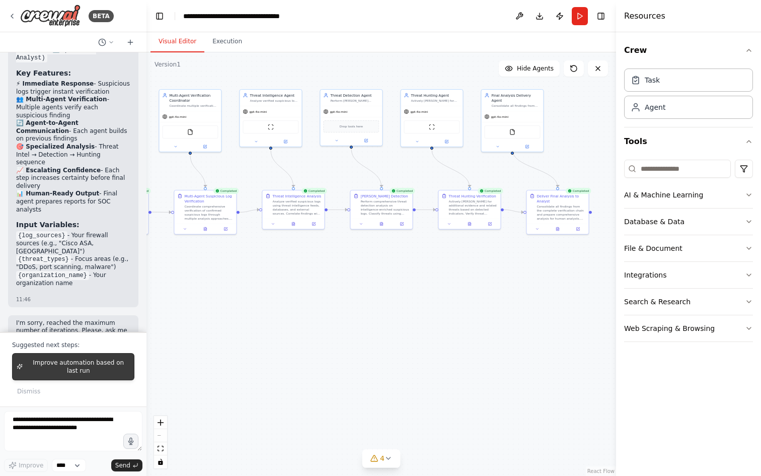
click at [94, 362] on span "Improve automation based on last run" at bounding box center [78, 366] width 103 height 16
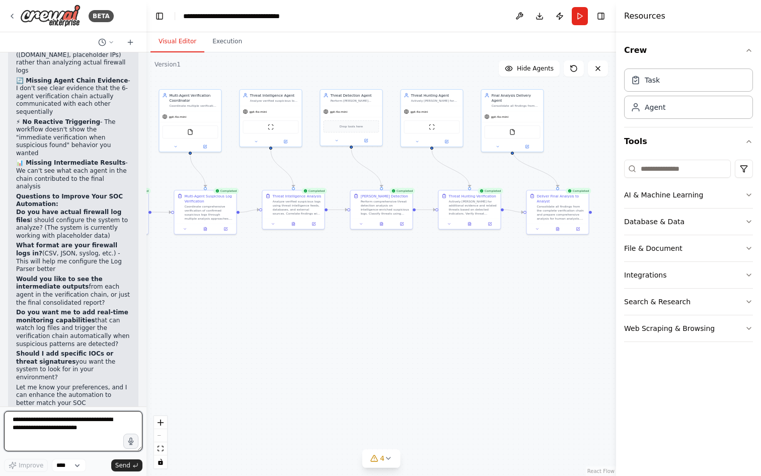
scroll to position [5897, 0]
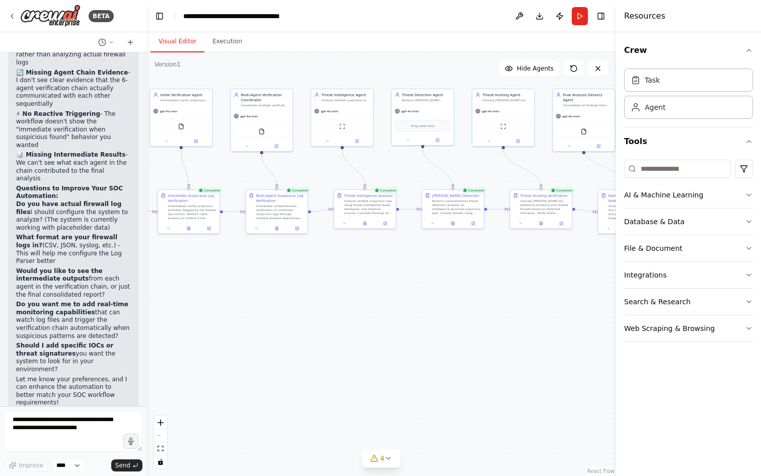
drag, startPoint x: 247, startPoint y: 286, endPoint x: 427, endPoint y: 285, distance: 180.2
click at [427, 285] on div ".deletable-edge-delete-btn { width: 20px; height: 20px; border: 0px solid #ffff…" at bounding box center [381, 263] width 470 height 423
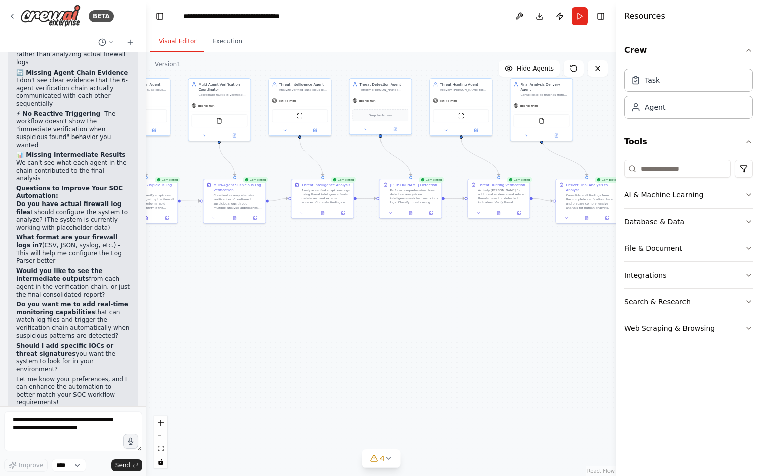
drag, startPoint x: 442, startPoint y: 280, endPoint x: 280, endPoint y: 269, distance: 163.0
click at [283, 269] on div ".deletable-edge-delete-btn { width: 20px; height: 20px; border: 0px solid #ffff…" at bounding box center [381, 263] width 470 height 423
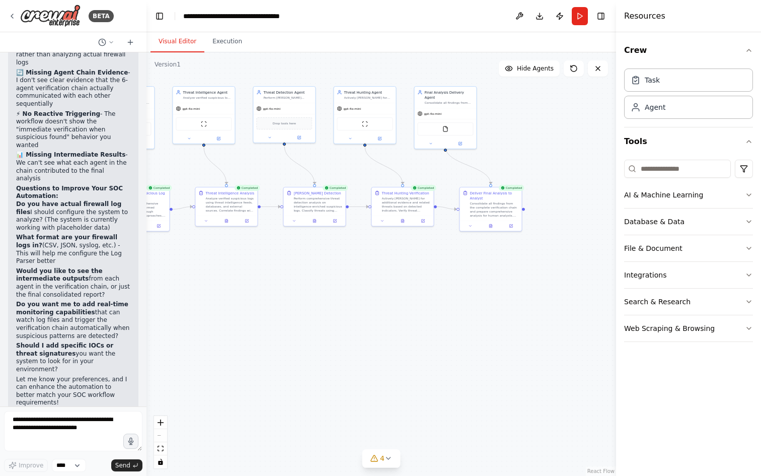
drag, startPoint x: 433, startPoint y: 269, endPoint x: 300, endPoint y: 275, distance: 133.5
click at [300, 275] on div ".deletable-edge-delete-btn { width: 20px; height: 20px; border: 0px solid #ffff…" at bounding box center [381, 263] width 470 height 423
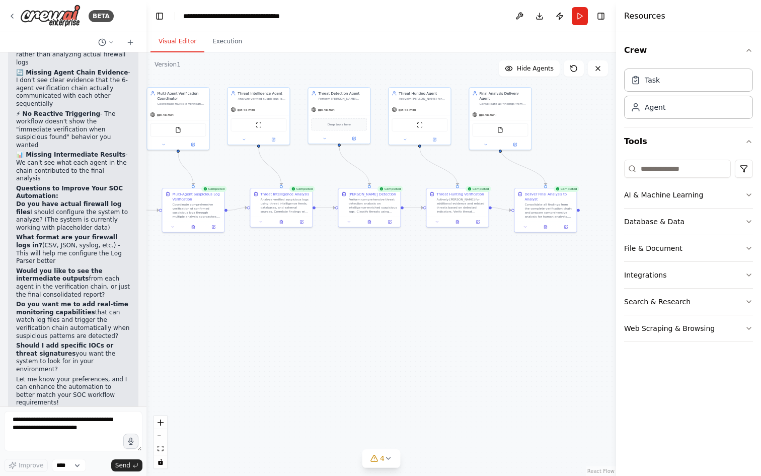
drag, startPoint x: 291, startPoint y: 272, endPoint x: 463, endPoint y: 283, distance: 172.5
click at [459, 283] on div ".deletable-edge-delete-btn { width: 20px; height: 20px; border: 0px solid #ffff…" at bounding box center [381, 263] width 470 height 423
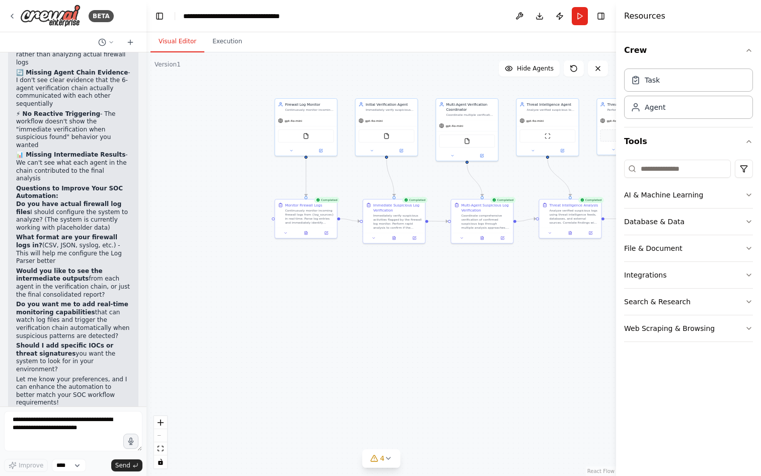
drag, startPoint x: 324, startPoint y: 276, endPoint x: 524, endPoint y: 281, distance: 199.4
click at [525, 282] on div ".deletable-edge-delete-btn { width: 20px; height: 20px; border: 0px solid #ffff…" at bounding box center [381, 263] width 470 height 423
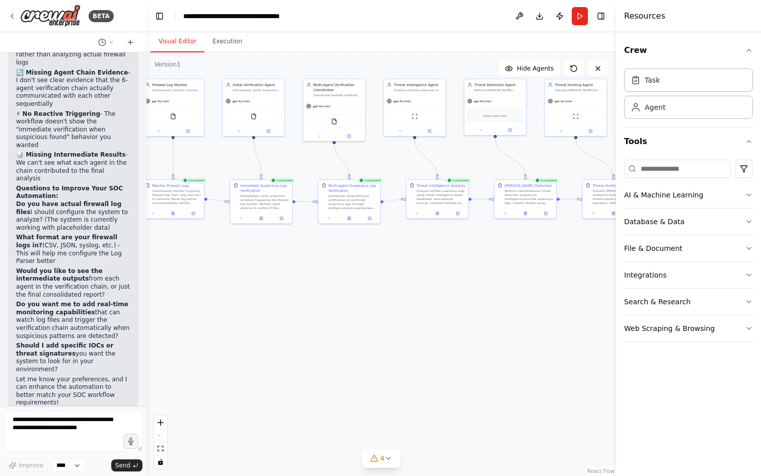
drag, startPoint x: 516, startPoint y: 284, endPoint x: 378, endPoint y: 264, distance: 140.4
click at [378, 264] on div ".deletable-edge-delete-btn { width: 20px; height: 20px; border: 0px solid #ffff…" at bounding box center [381, 263] width 470 height 423
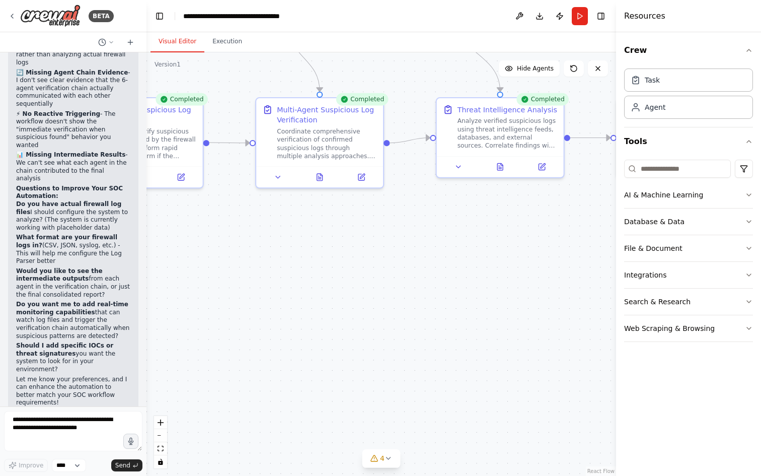
drag, startPoint x: 378, startPoint y: 264, endPoint x: 386, endPoint y: 342, distance: 78.9
click at [386, 342] on div ".deletable-edge-delete-btn { width: 20px; height: 20px; border: 0px solid #ffff…" at bounding box center [381, 263] width 470 height 423
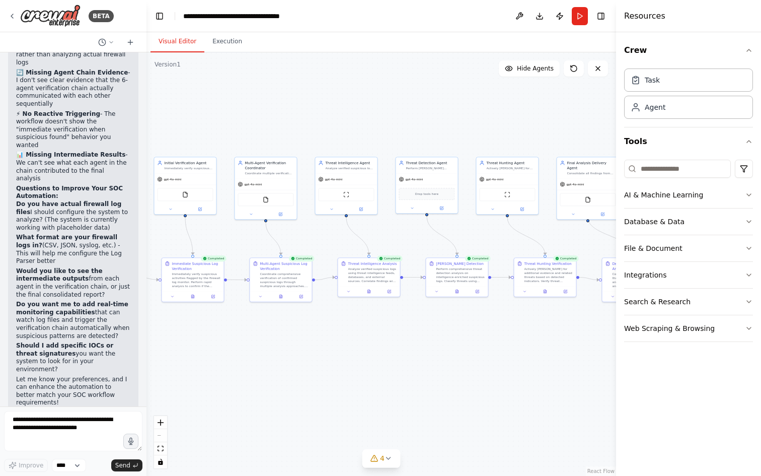
drag, startPoint x: 500, startPoint y: 324, endPoint x: 355, endPoint y: 323, distance: 145.0
click at [355, 323] on div ".deletable-edge-delete-btn { width: 20px; height: 20px; border: 0px solid #ffff…" at bounding box center [381, 263] width 470 height 423
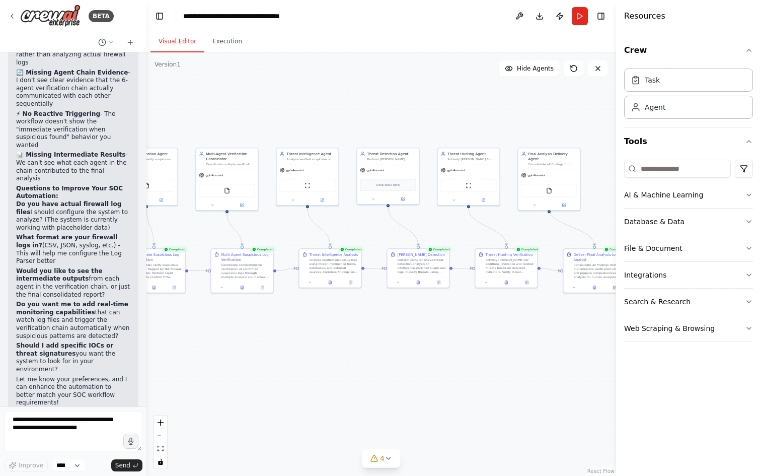
drag, startPoint x: 355, startPoint y: 323, endPoint x: 497, endPoint y: 317, distance: 142.6
click at [495, 318] on div ".deletable-edge-delete-btn { width: 20px; height: 20px; border: 0px solid #ffff…" at bounding box center [381, 263] width 470 height 423
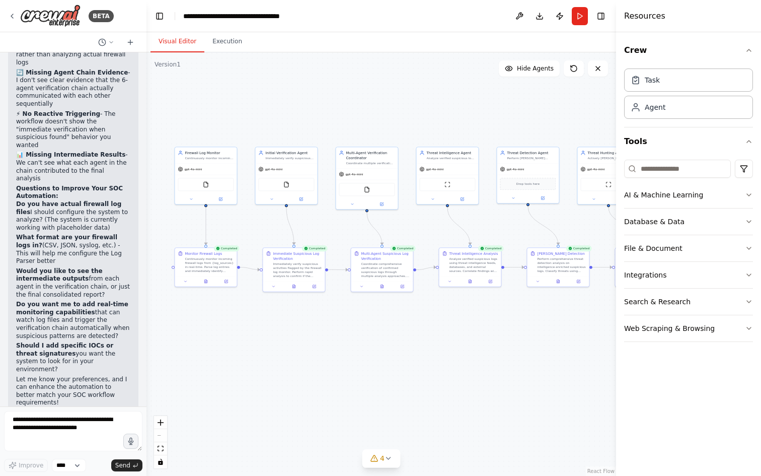
drag, startPoint x: 407, startPoint y: 332, endPoint x: 477, endPoint y: 331, distance: 70.5
click at [469, 332] on div ".deletable-edge-delete-btn { width: 20px; height: 20px; border: 0px solid #ffff…" at bounding box center [381, 263] width 470 height 423
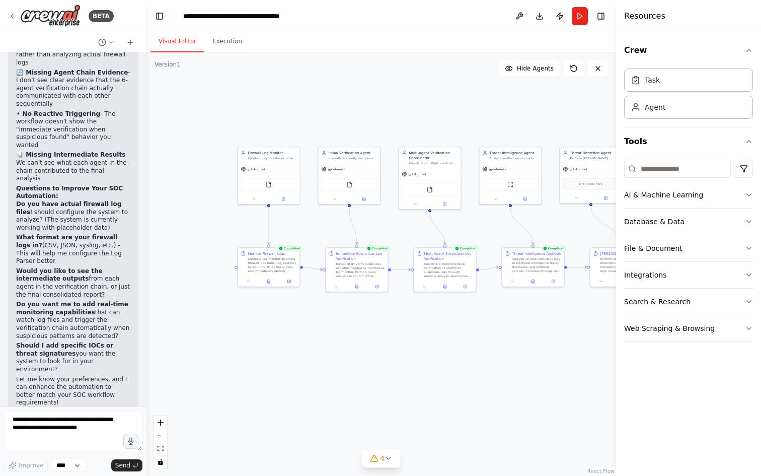
drag, startPoint x: 384, startPoint y: 341, endPoint x: 349, endPoint y: 331, distance: 36.0
click at [355, 339] on div ".deletable-edge-delete-btn { width: 20px; height: 20px; border: 0px solid #ffff…" at bounding box center [381, 263] width 470 height 423
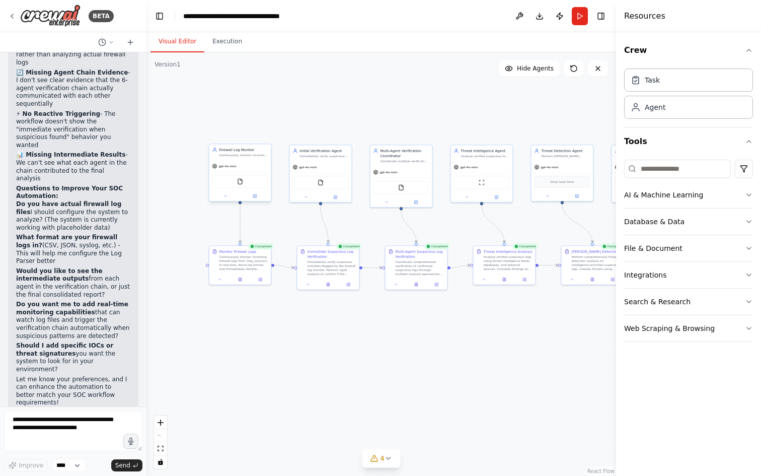
click at [251, 184] on div "FileReadTool" at bounding box center [240, 181] width 56 height 13
click at [256, 194] on icon at bounding box center [255, 195] width 3 height 3
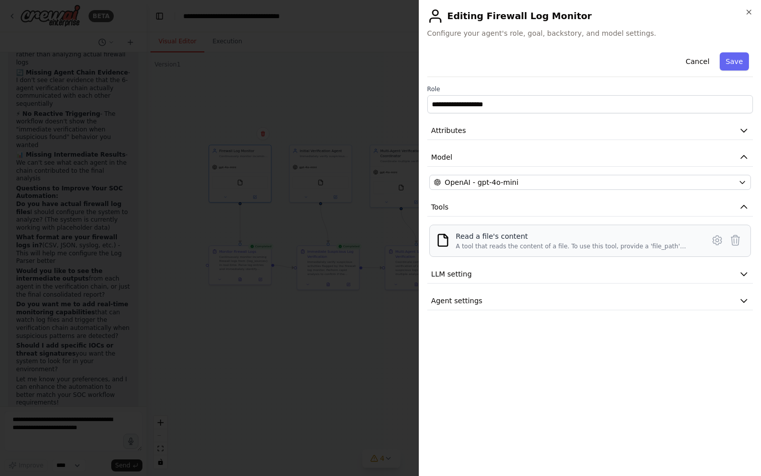
click at [660, 237] on div "Read a file's content" at bounding box center [577, 236] width 242 height 10
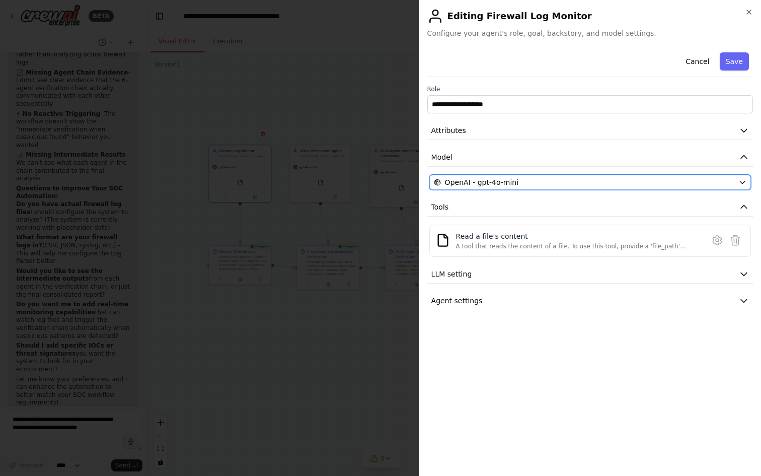
click at [514, 183] on span "OpenAI - gpt-4o-mini" at bounding box center [481, 182] width 73 height 10
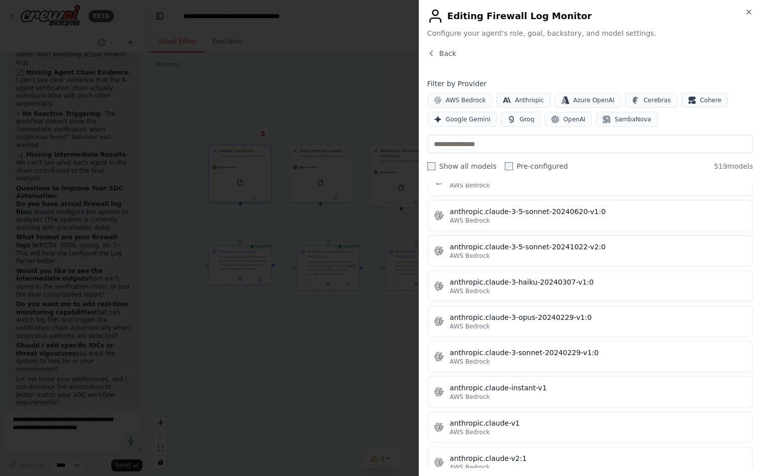
scroll to position [0, 0]
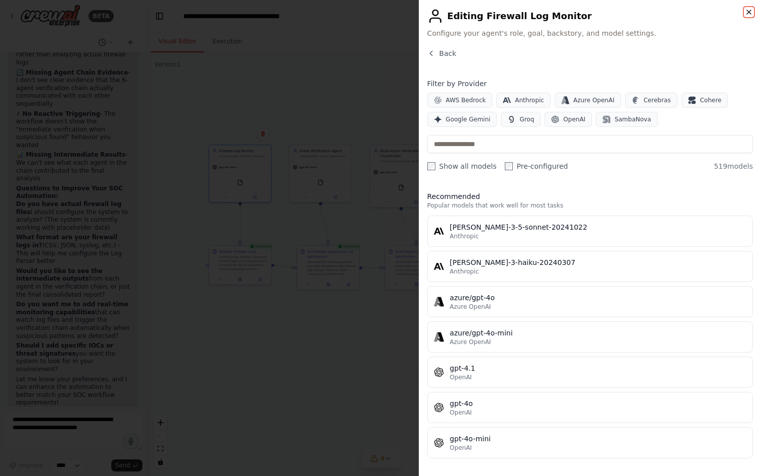
click at [748, 13] on icon "button" at bounding box center [749, 12] width 4 height 4
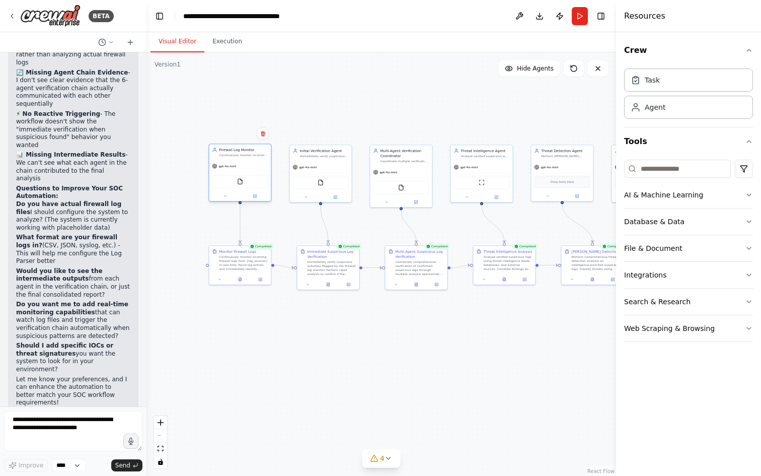
click at [249, 168] on div "gpt-4o-mini" at bounding box center [240, 166] width 62 height 11
click at [244, 186] on div "FileReadTool" at bounding box center [240, 181] width 56 height 13
click at [237, 165] on div "gpt-4o-mini" at bounding box center [240, 166] width 62 height 11
click at [257, 195] on button at bounding box center [255, 196] width 29 height 6
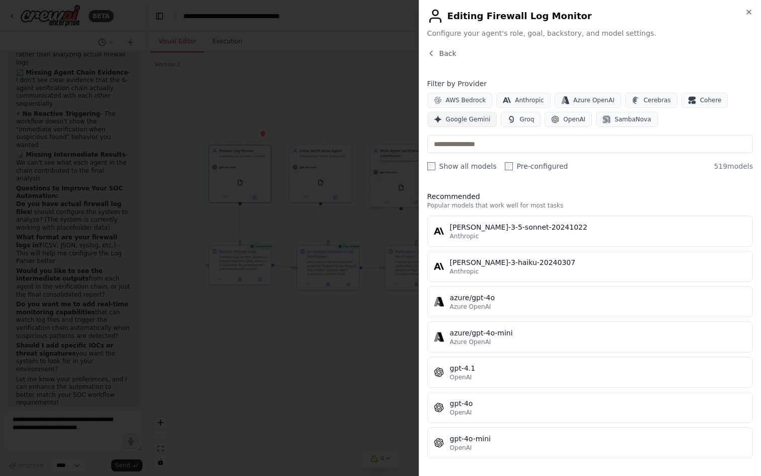
click at [479, 120] on span "Google Gemini" at bounding box center [468, 119] width 45 height 8
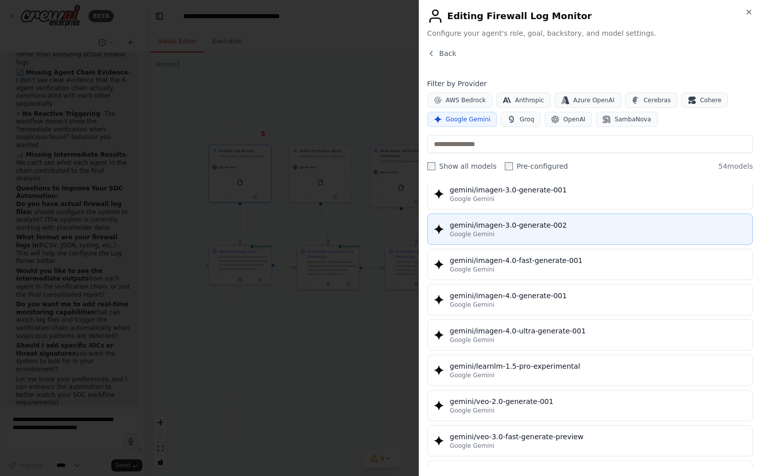
scroll to position [1593, 0]
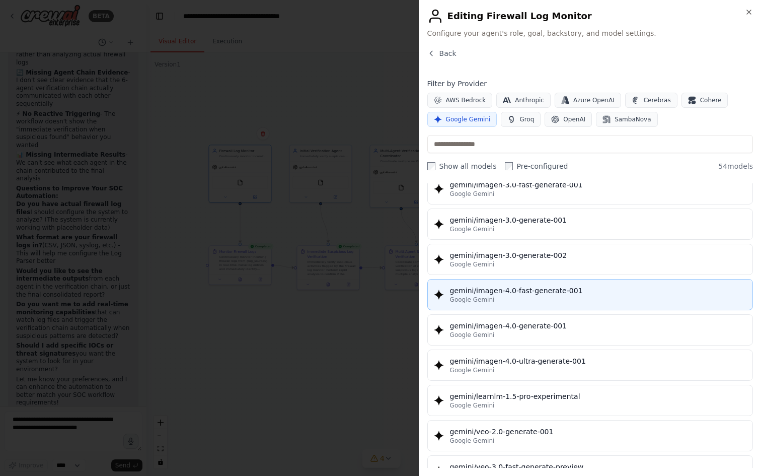
click at [615, 286] on div "gemini/imagen-4.0-fast-generate-001" at bounding box center [598, 290] width 296 height 10
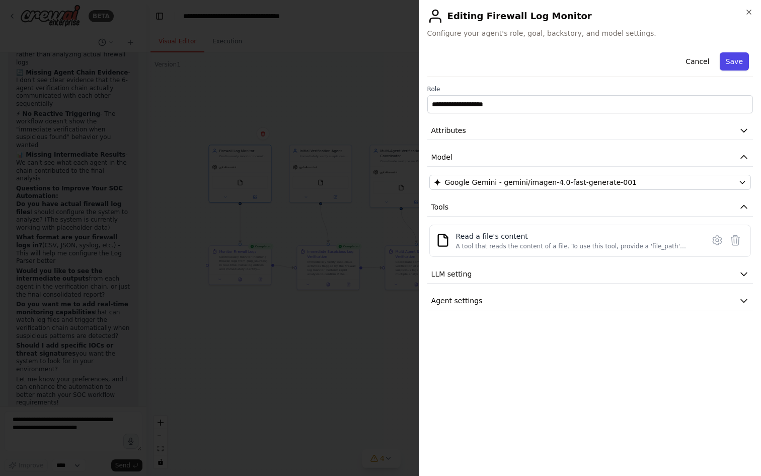
click at [738, 57] on button "Save" at bounding box center [734, 61] width 29 height 18
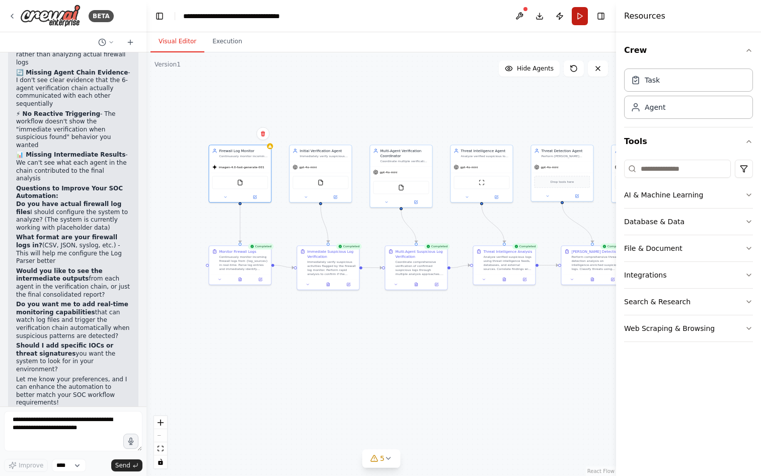
click at [578, 21] on button "Run" at bounding box center [580, 16] width 16 height 18
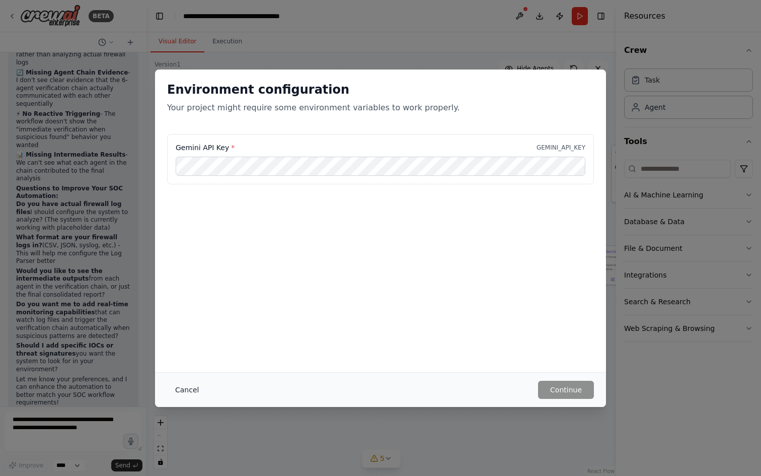
click at [197, 386] on button "Cancel" at bounding box center [187, 390] width 40 height 18
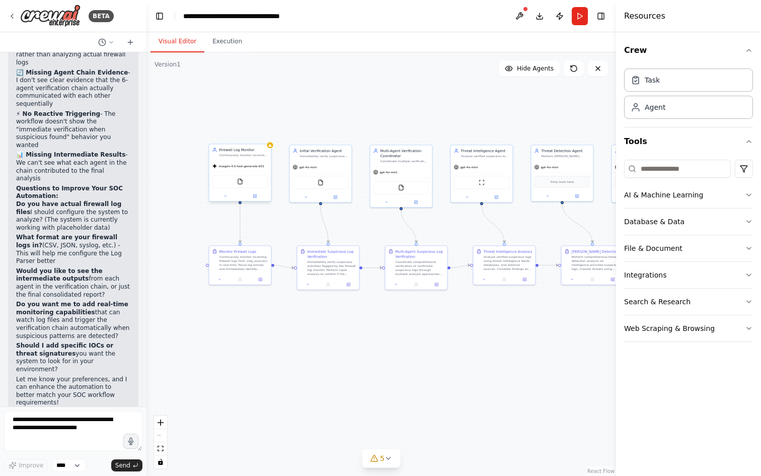
click at [244, 184] on div "FileReadTool" at bounding box center [240, 181] width 56 height 13
click at [258, 195] on button at bounding box center [255, 196] width 29 height 6
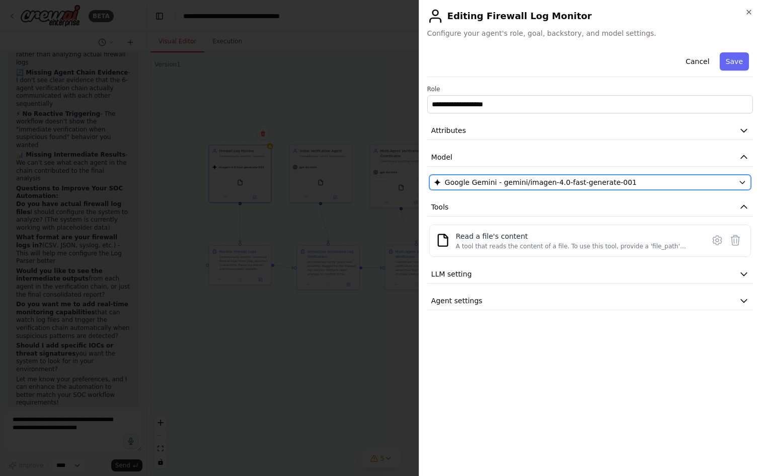
click at [641, 176] on button "Google Gemini - gemini/imagen-4.0-fast-generate-001" at bounding box center [590, 182] width 322 height 15
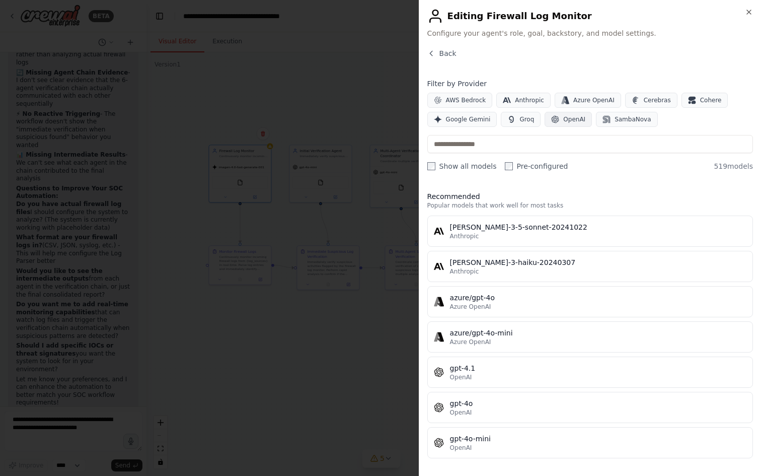
click at [552, 120] on icon "button" at bounding box center [555, 119] width 8 height 8
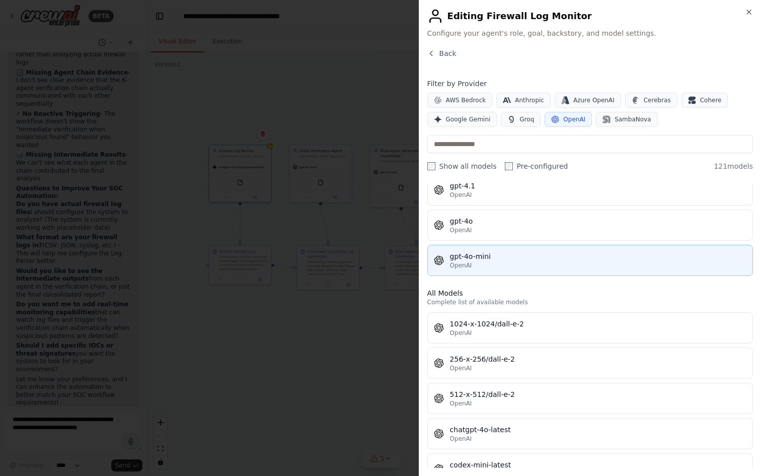
scroll to position [62, 0]
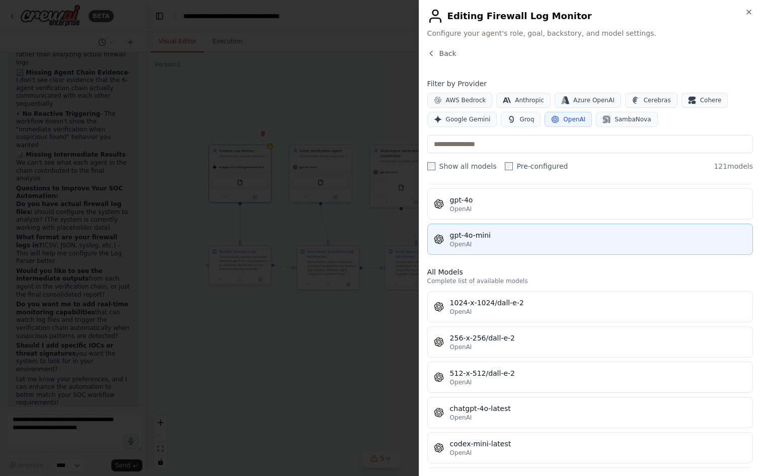
click at [505, 228] on button "gpt-4o-mini OpenAI" at bounding box center [590, 239] width 326 height 31
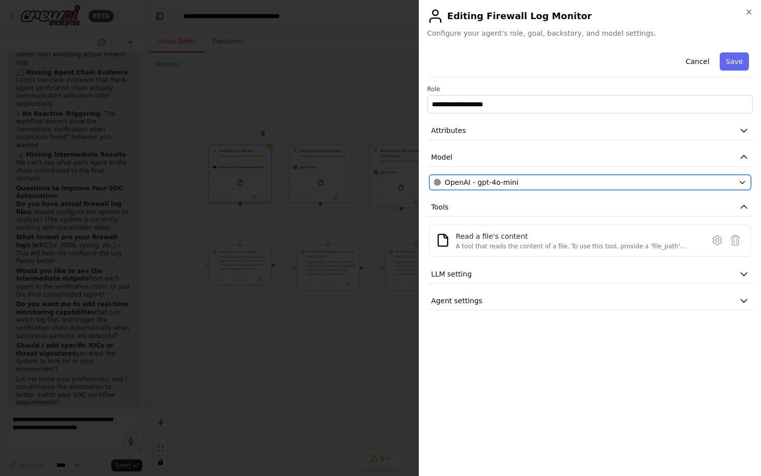
click at [518, 183] on div "OpenAI - gpt-4o-mini" at bounding box center [584, 182] width 301 height 10
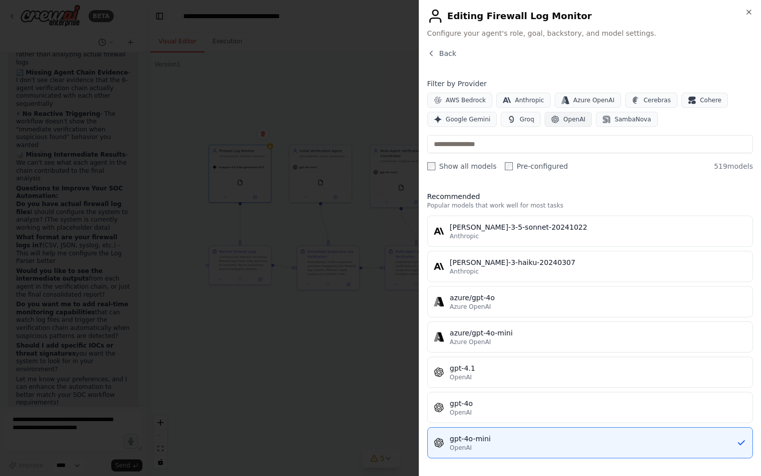
click at [567, 119] on span "OpenAI" at bounding box center [574, 119] width 22 height 8
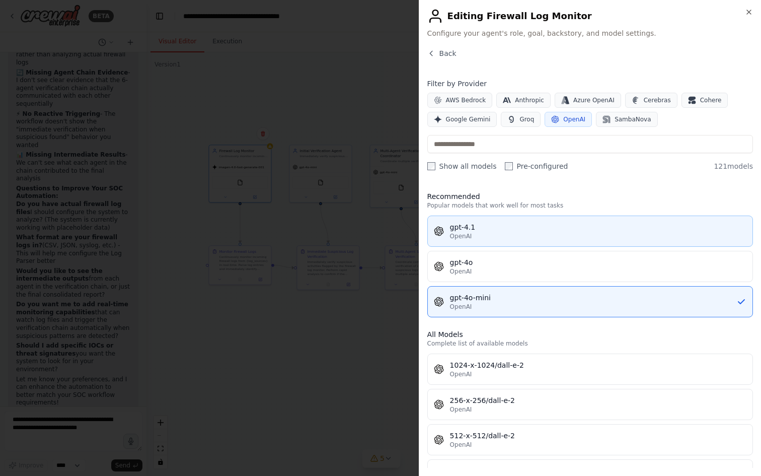
click at [525, 231] on div "gpt-4.1" at bounding box center [598, 227] width 296 height 10
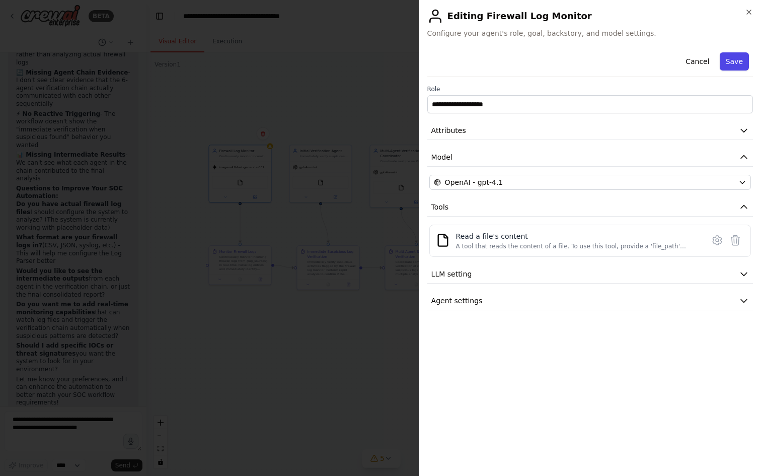
click at [734, 61] on button "Save" at bounding box center [734, 61] width 29 height 18
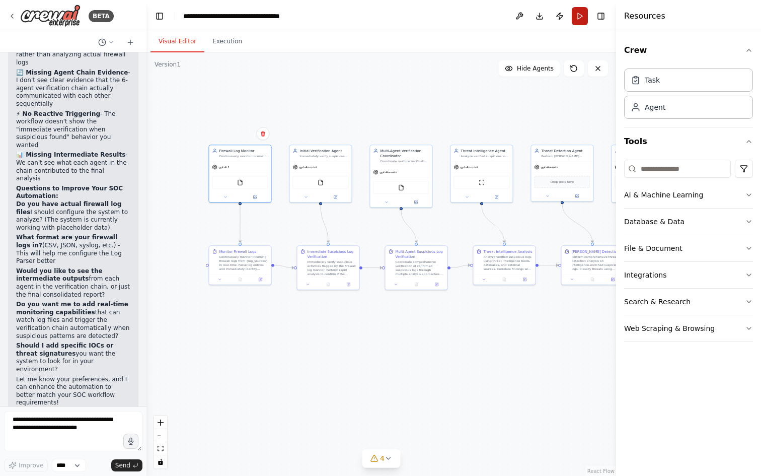
click at [575, 19] on button "Run" at bounding box center [580, 16] width 16 height 18
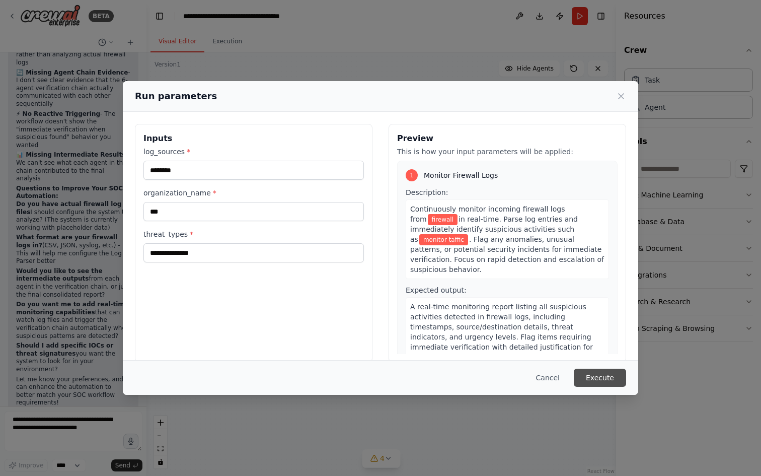
click at [610, 377] on button "Execute" at bounding box center [600, 377] width 52 height 18
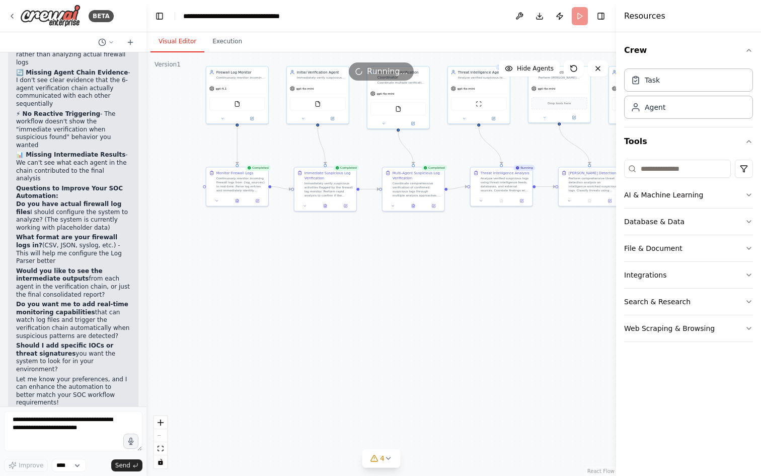
drag, startPoint x: 359, startPoint y: 258, endPoint x: 361, endPoint y: 319, distance: 61.0
click at [361, 319] on div ".deletable-edge-delete-btn { width: 20px; height: 20px; border: 0px solid #ffff…" at bounding box center [381, 263] width 470 height 423
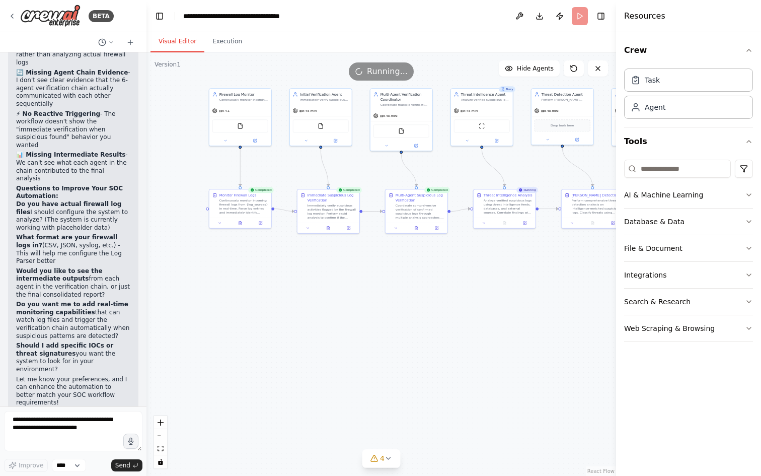
drag, startPoint x: 383, startPoint y: 296, endPoint x: 382, endPoint y: 341, distance: 44.8
click at [383, 341] on div ".deletable-edge-delete-btn { width: 20px; height: 20px; border: 0px solid #ffff…" at bounding box center [381, 263] width 470 height 423
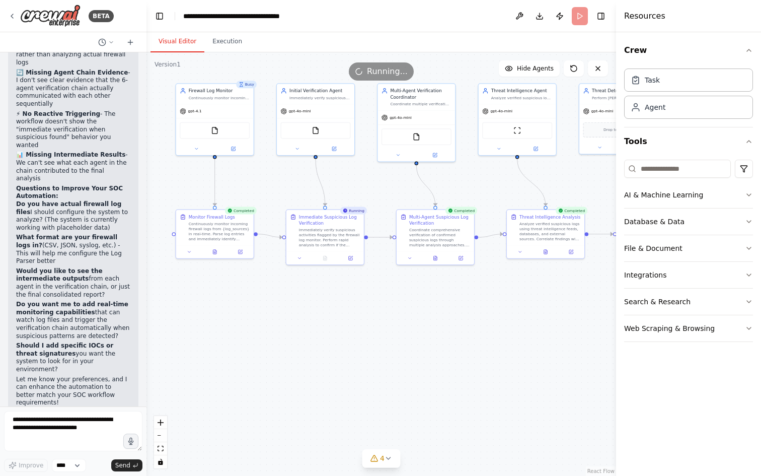
scroll to position [5897, 0]
click at [322, 404] on div ".deletable-edge-delete-btn { width: 20px; height: 20px; border: 0px solid #ffff…" at bounding box center [381, 263] width 470 height 423
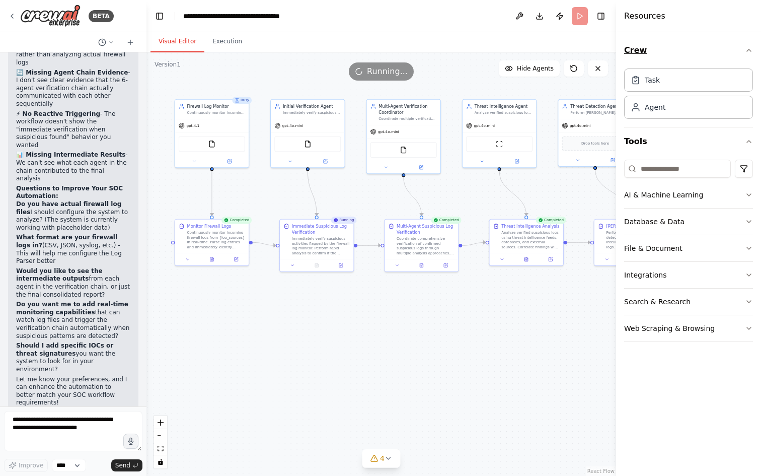
click at [748, 49] on icon "button" at bounding box center [749, 50] width 8 height 8
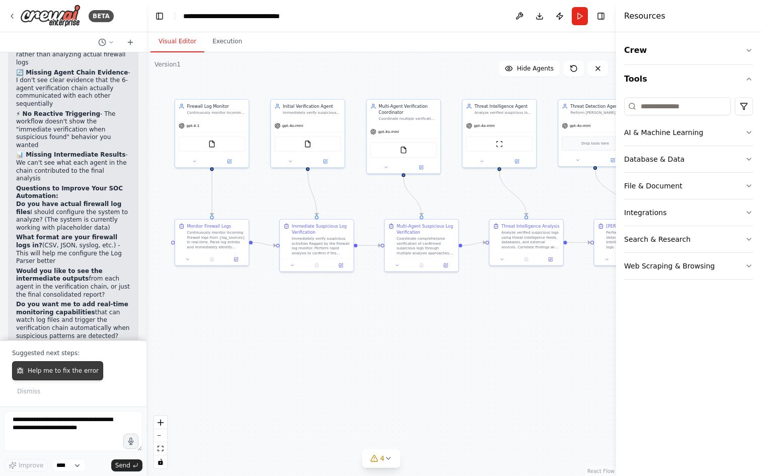
click at [67, 374] on span "Help me to fix the error" at bounding box center [63, 370] width 71 height 8
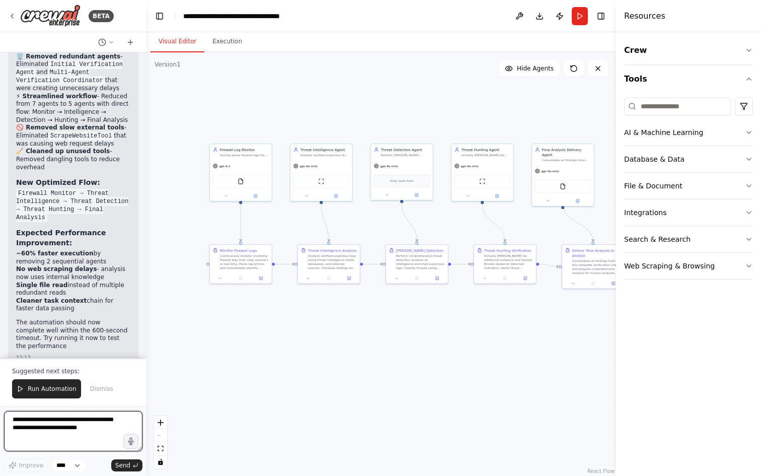
scroll to position [7168, 0]
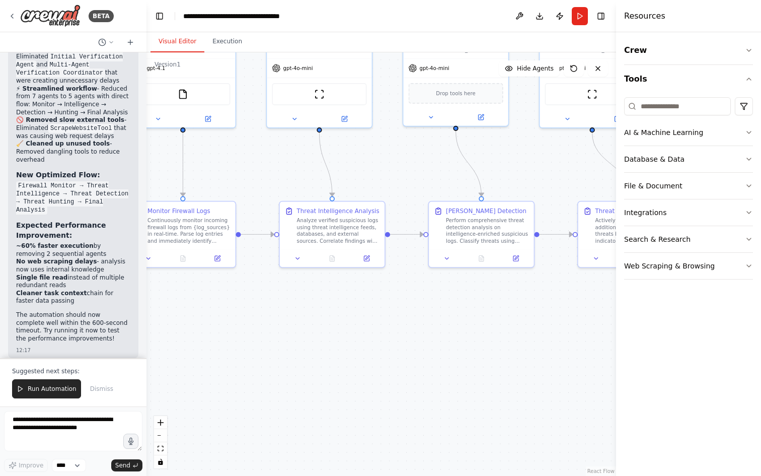
drag, startPoint x: 410, startPoint y: 333, endPoint x: 360, endPoint y: 334, distance: 50.3
click at [359, 336] on div ".deletable-edge-delete-btn { width: 20px; height: 20px; border: 0px solid #ffff…" at bounding box center [381, 263] width 470 height 423
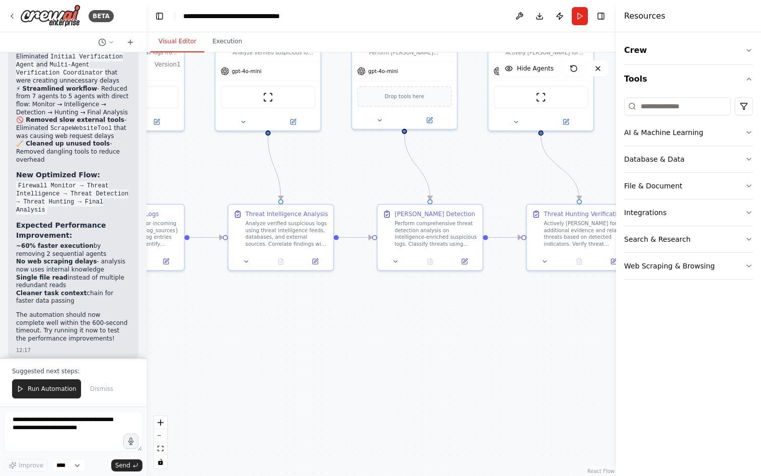
drag, startPoint x: 459, startPoint y: 339, endPoint x: 282, endPoint y: 330, distance: 176.9
click at [317, 335] on div ".deletable-edge-delete-btn { width: 20px; height: 20px; border: 0px solid #ffff…" at bounding box center [381, 263] width 470 height 423
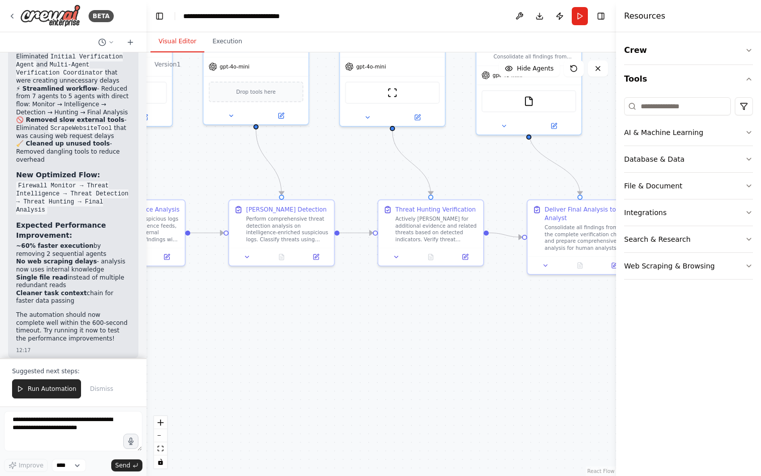
drag, startPoint x: 487, startPoint y: 350, endPoint x: 365, endPoint y: 350, distance: 121.8
click at [452, 350] on div ".deletable-edge-delete-btn { width: 20px; height: 20px; border: 0px solid #ffff…" at bounding box center [381, 263] width 470 height 423
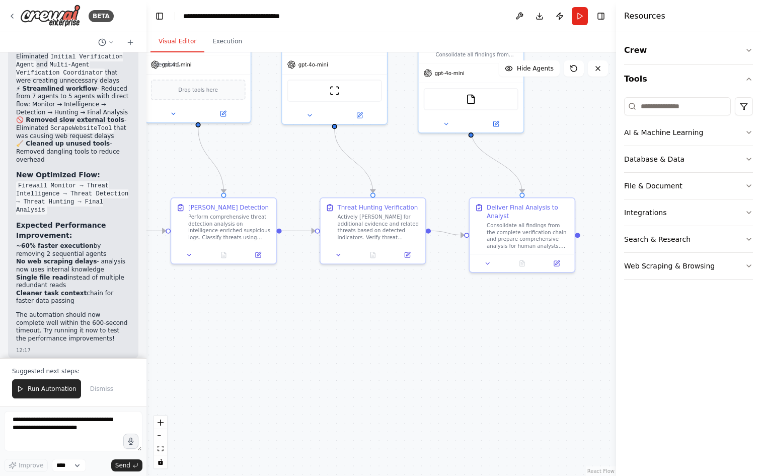
drag, startPoint x: 411, startPoint y: 358, endPoint x: 375, endPoint y: 360, distance: 35.8
click at [402, 359] on div ".deletable-edge-delete-btn { width: 20px; height: 20px; border: 0px solid #ffff…" at bounding box center [381, 263] width 470 height 423
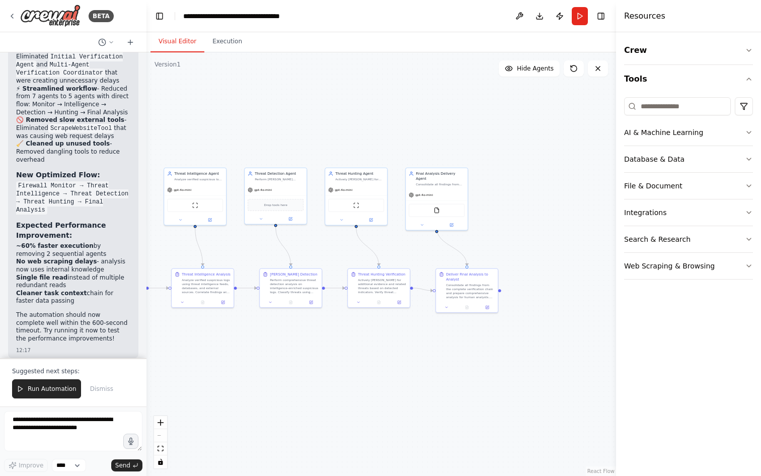
click at [405, 364] on div ".deletable-edge-delete-btn { width: 20px; height: 20px; border: 0px solid #ffff…" at bounding box center [381, 263] width 470 height 423
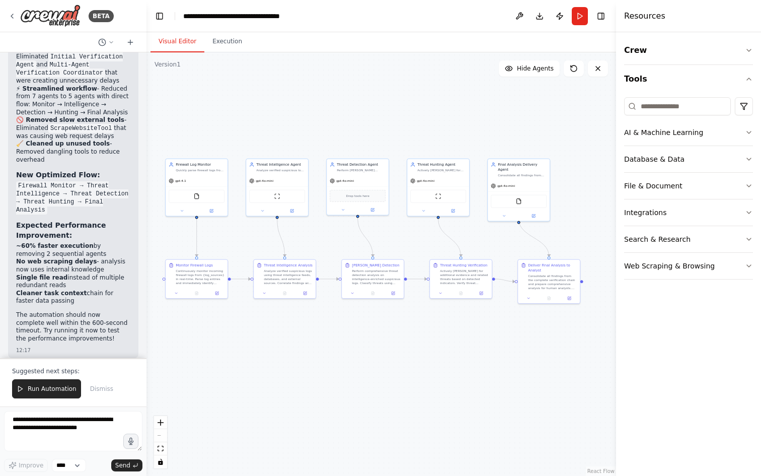
click at [359, 366] on div ".deletable-edge-delete-btn { width: 20px; height: 20px; border: 0px solid #ffff…" at bounding box center [381, 263] width 470 height 423
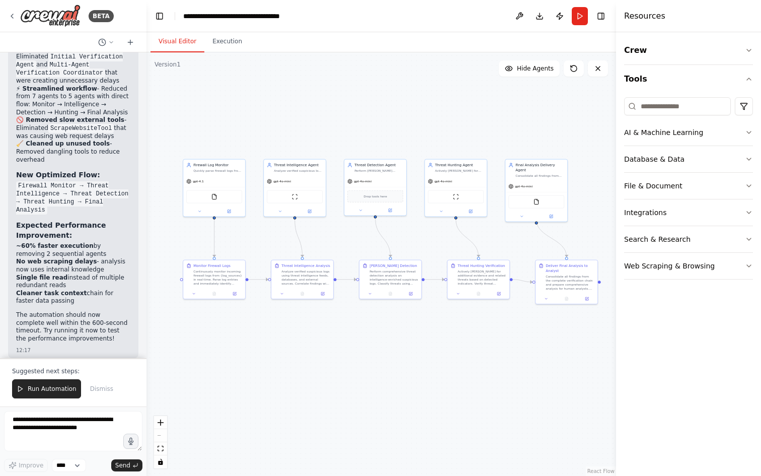
drag, startPoint x: 375, startPoint y: 352, endPoint x: 391, endPoint y: 354, distance: 16.2
click at [393, 353] on div ".deletable-edge-delete-btn { width: 20px; height: 20px; border: 0px solid #ffff…" at bounding box center [381, 263] width 470 height 423
click at [44, 391] on span "Run Automation" at bounding box center [52, 389] width 49 height 8
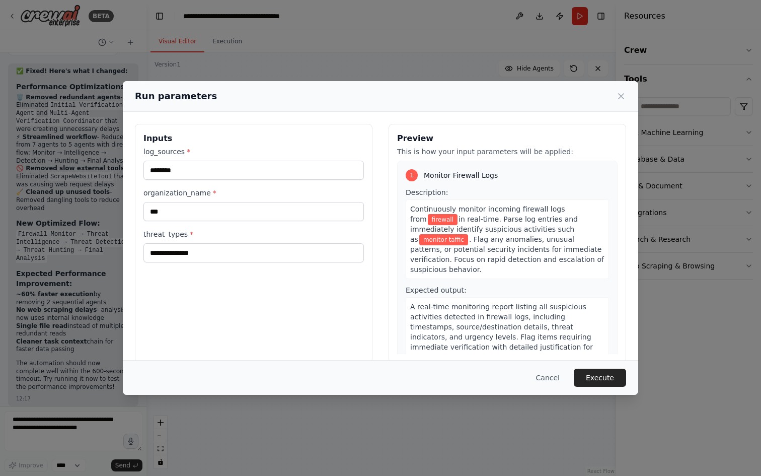
click at [355, 430] on div "**********" at bounding box center [380, 238] width 761 height 476
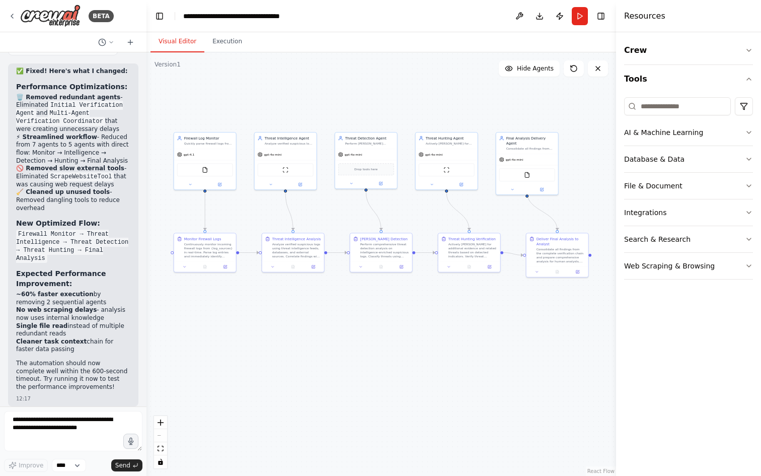
drag, startPoint x: 392, startPoint y: 328, endPoint x: 366, endPoint y: 345, distance: 30.2
click at [365, 345] on div ".deletable-edge-delete-btn { width: 20px; height: 20px; border: 0px solid #ffff…" at bounding box center [381, 263] width 470 height 423
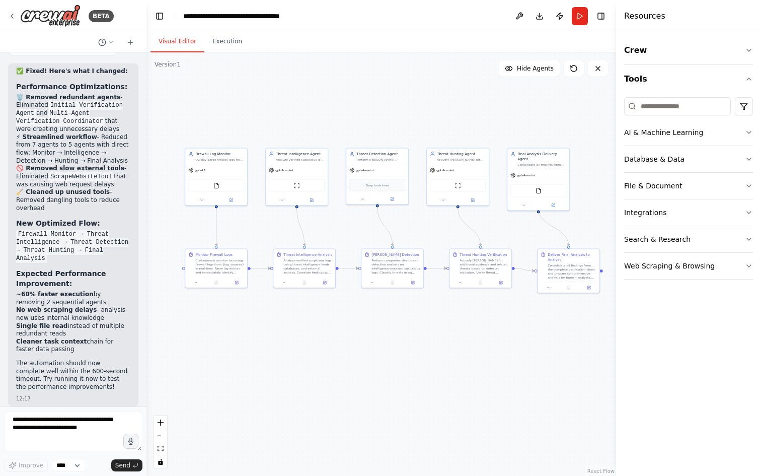
click at [97, 306] on li "No web scraping delays - analysis now uses internal knowledge" at bounding box center [73, 314] width 114 height 16
click at [586, 16] on button "Run" at bounding box center [580, 16] width 16 height 18
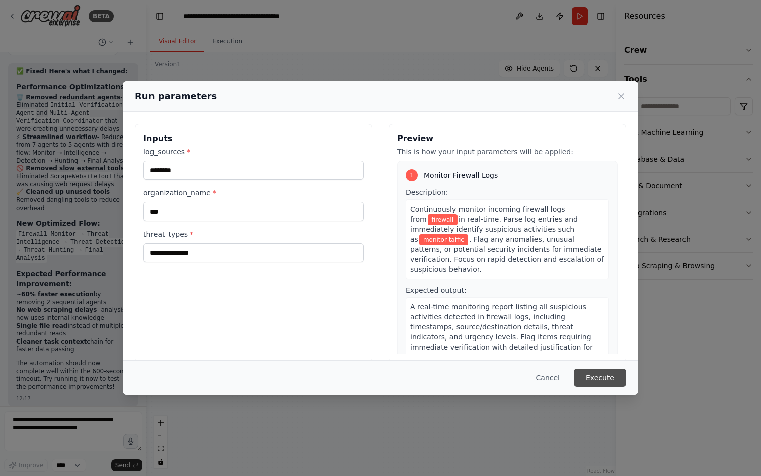
click at [605, 379] on button "Execute" at bounding box center [600, 377] width 52 height 18
